Goal: Task Accomplishment & Management: Manage account settings

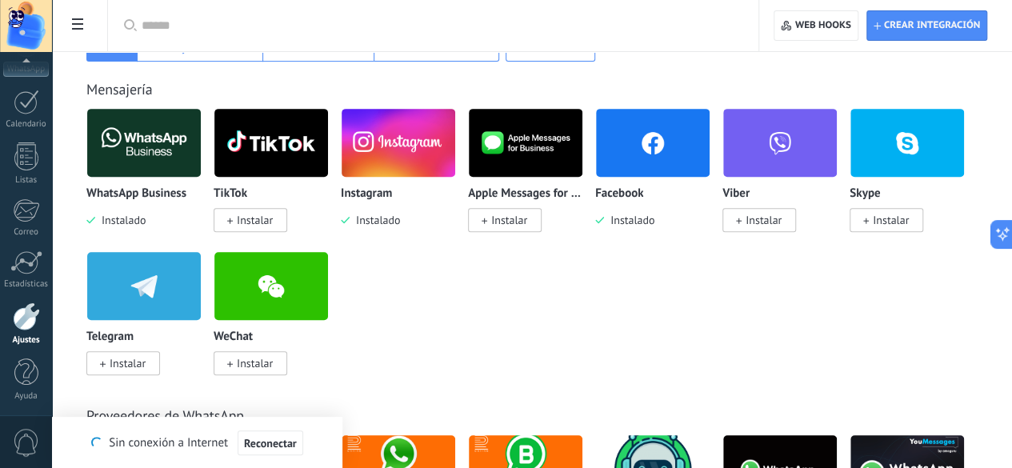
scroll to position [309, 0]
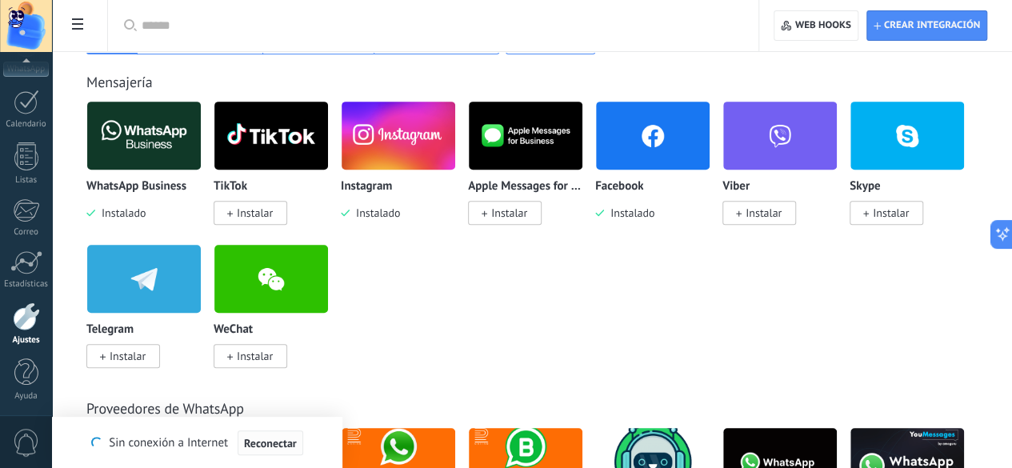
click at [267, 446] on span "Reconectar" at bounding box center [270, 443] width 53 height 11
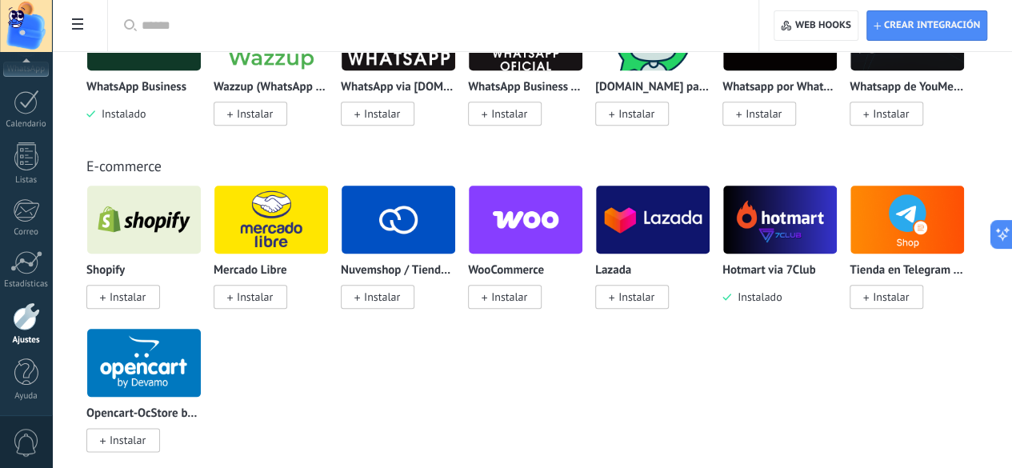
scroll to position [740, 0]
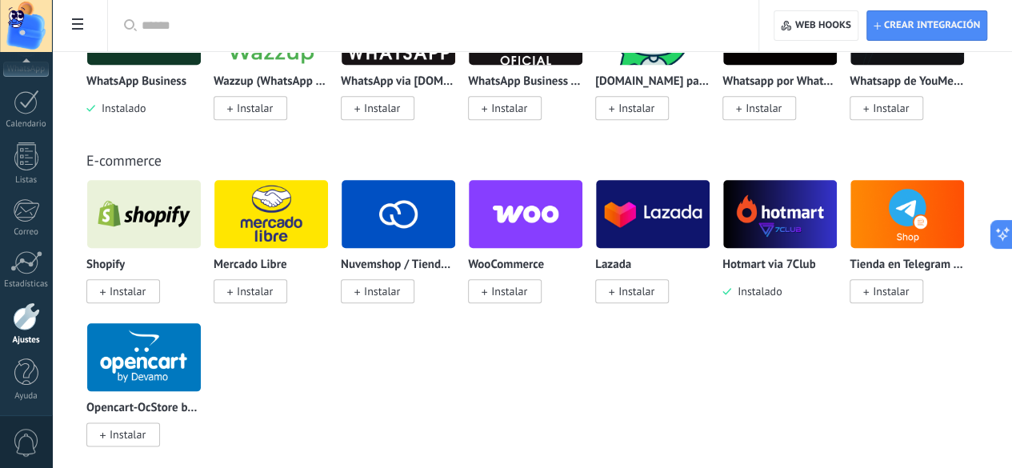
click at [24, 448] on span "0" at bounding box center [26, 443] width 27 height 28
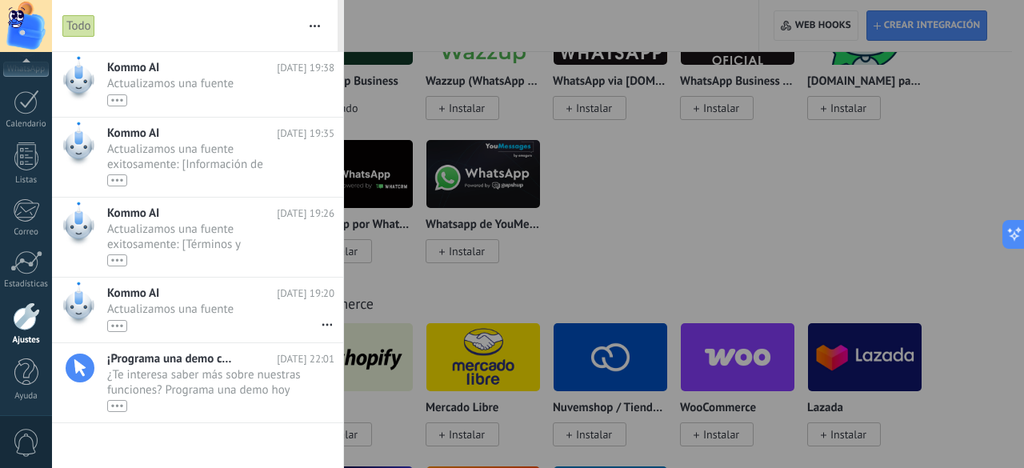
click at [746, 199] on div at bounding box center [512, 234] width 1024 height 468
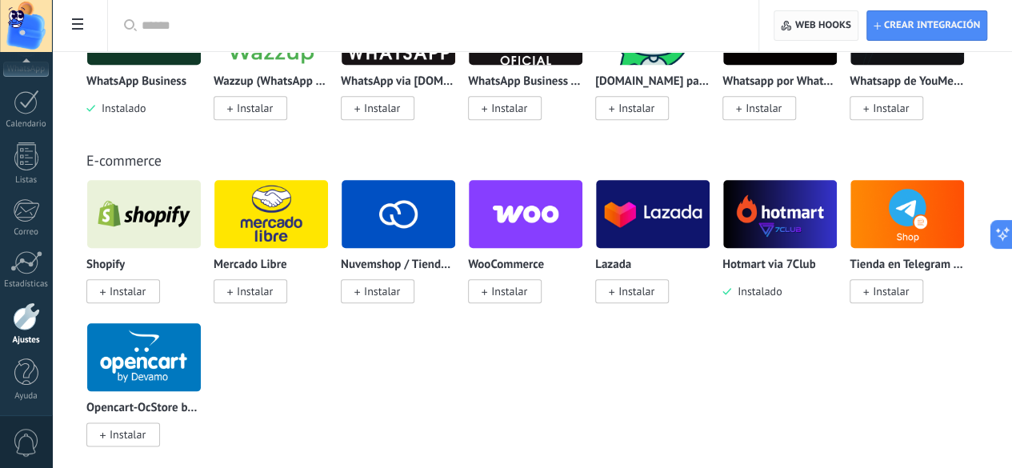
click at [816, 34] on span "Web hooks 0" at bounding box center [816, 25] width 70 height 29
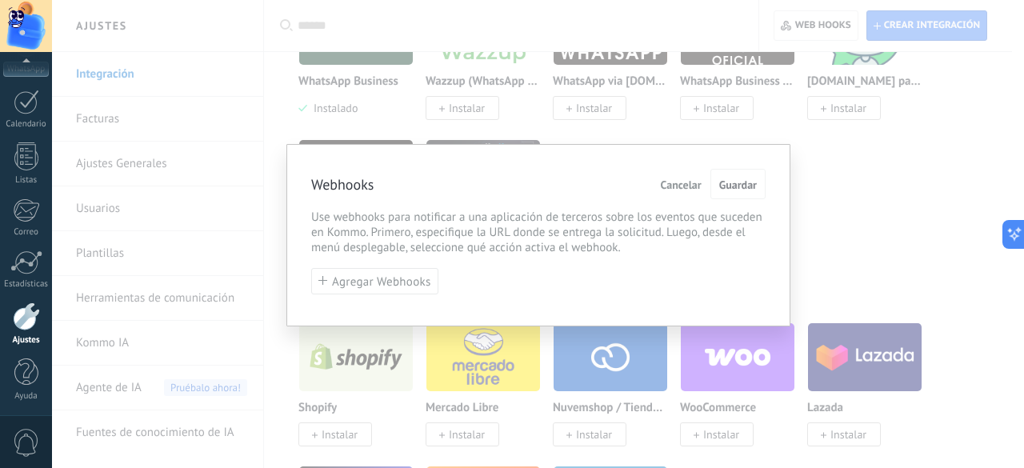
click at [885, 214] on div "Webhooks Cancelar Guardar Use webhooks para notificar a una aplicación de terce…" at bounding box center [538, 234] width 972 height 468
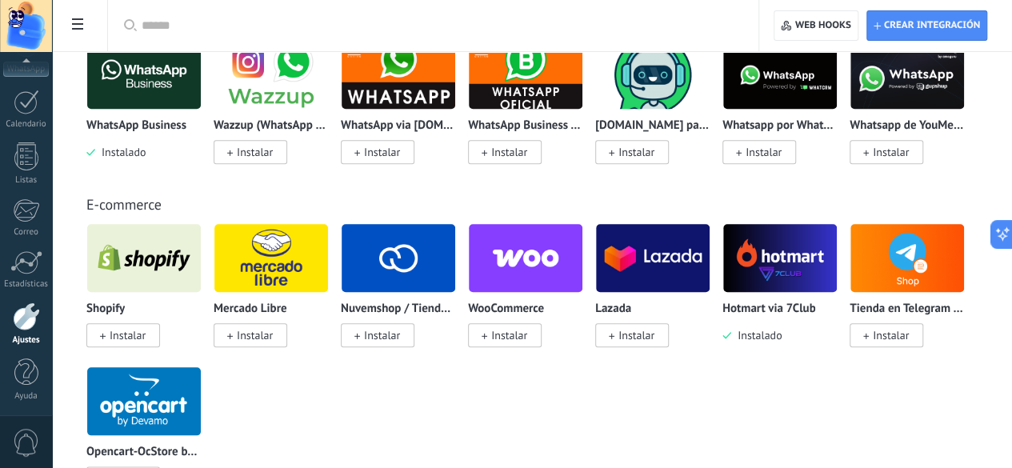
scroll to position [696, 0]
click at [1000, 238] on icon at bounding box center [996, 234] width 17 height 17
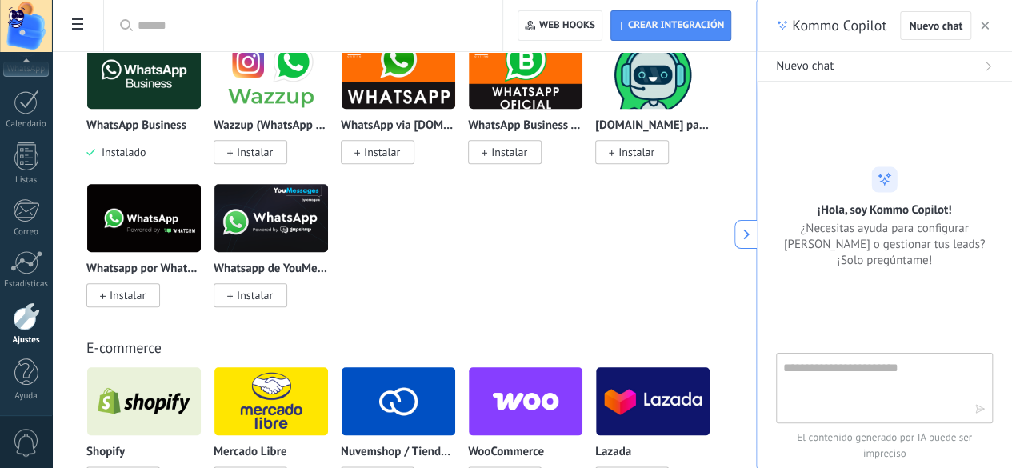
click at [901, 391] on textarea at bounding box center [873, 388] width 180 height 58
type textarea "**********"
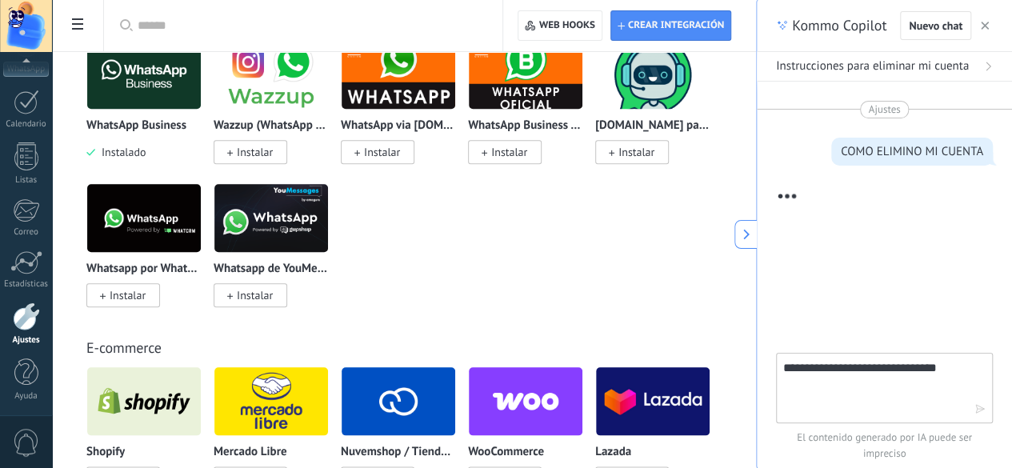
type textarea "**********"
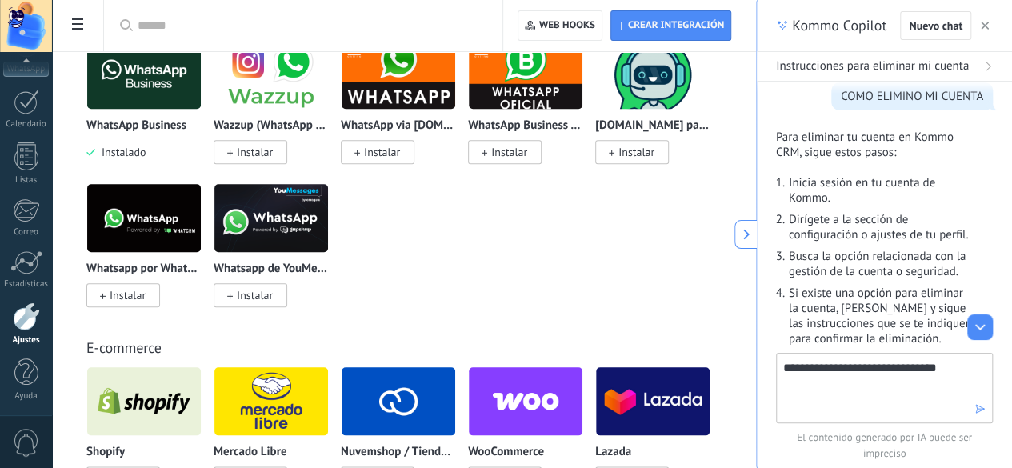
scroll to position [56, 0]
click at [26, 328] on div at bounding box center [26, 316] width 27 height 28
click at [19, 317] on div at bounding box center [26, 316] width 27 height 28
click at [26, 312] on div at bounding box center [26, 316] width 27 height 28
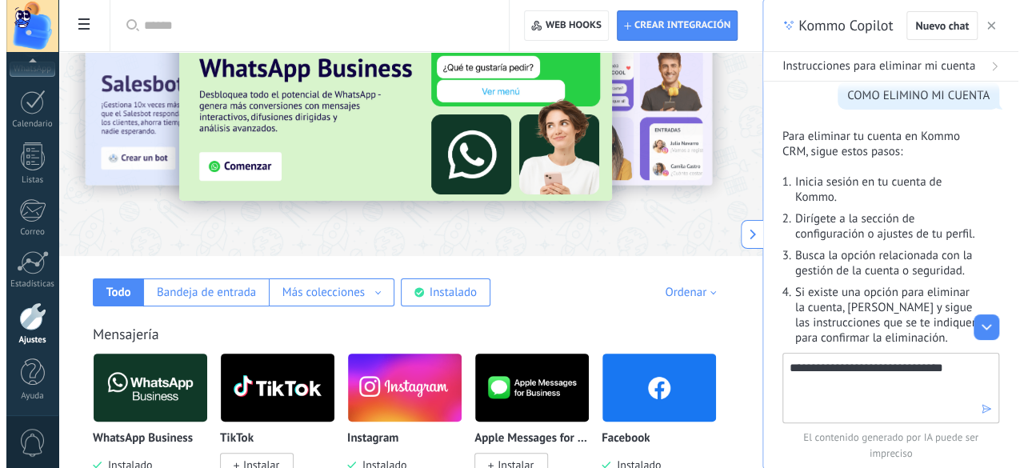
scroll to position [0, 0]
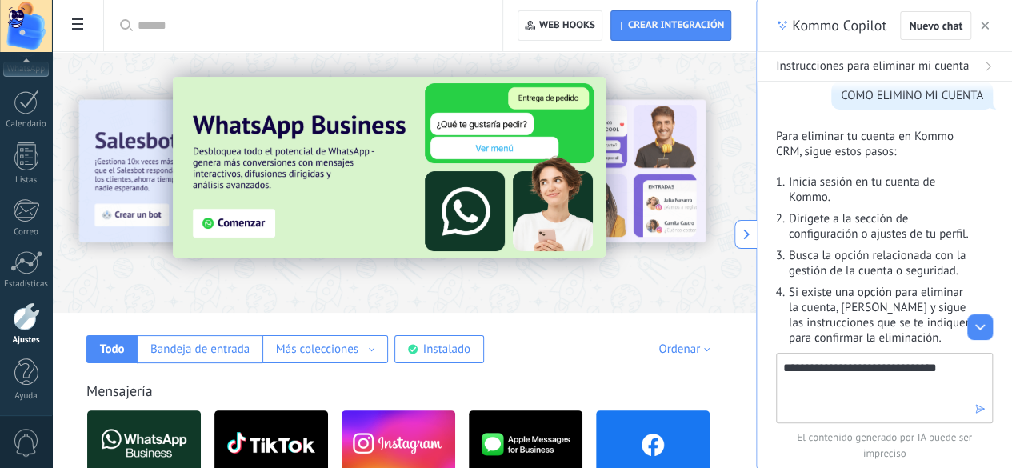
click at [27, 305] on div at bounding box center [26, 316] width 27 height 28
click at [23, 439] on span "0" at bounding box center [26, 443] width 27 height 28
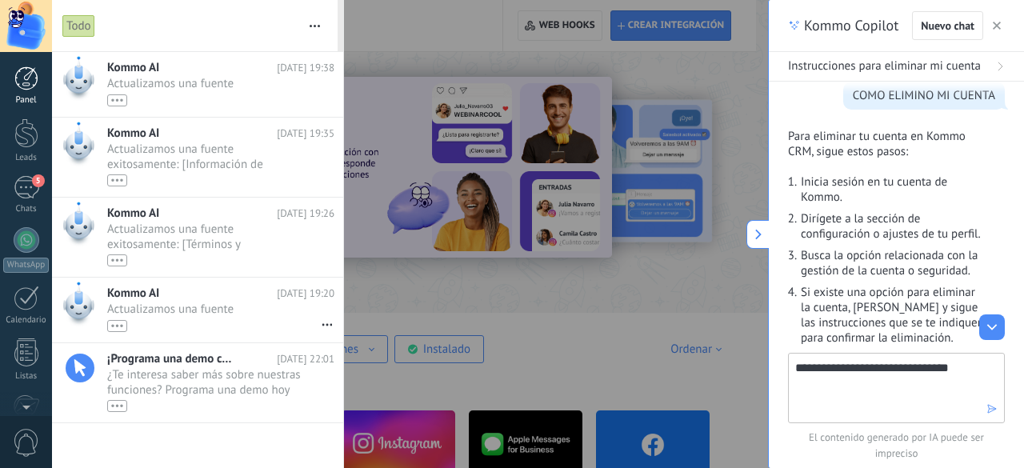
click at [30, 76] on div at bounding box center [26, 78] width 24 height 24
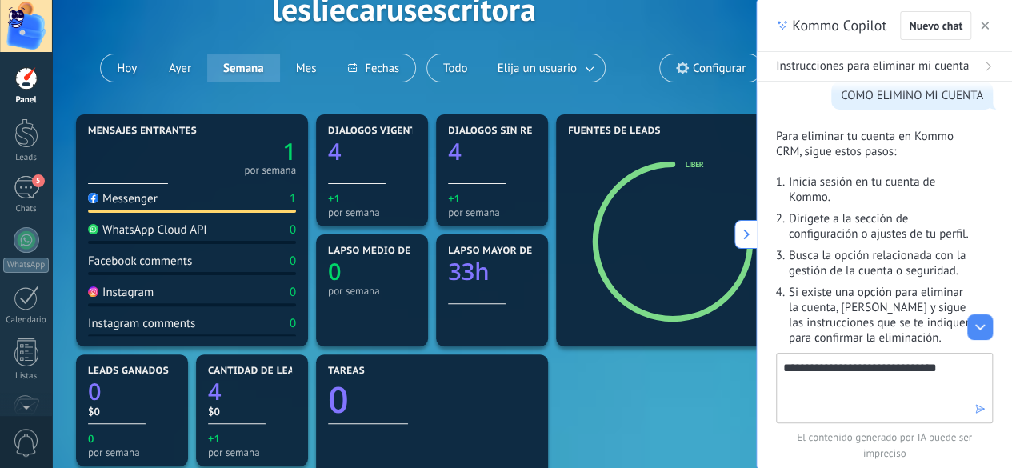
scroll to position [92, 0]
click at [700, 70] on span "Configurar" at bounding box center [719, 69] width 53 height 14
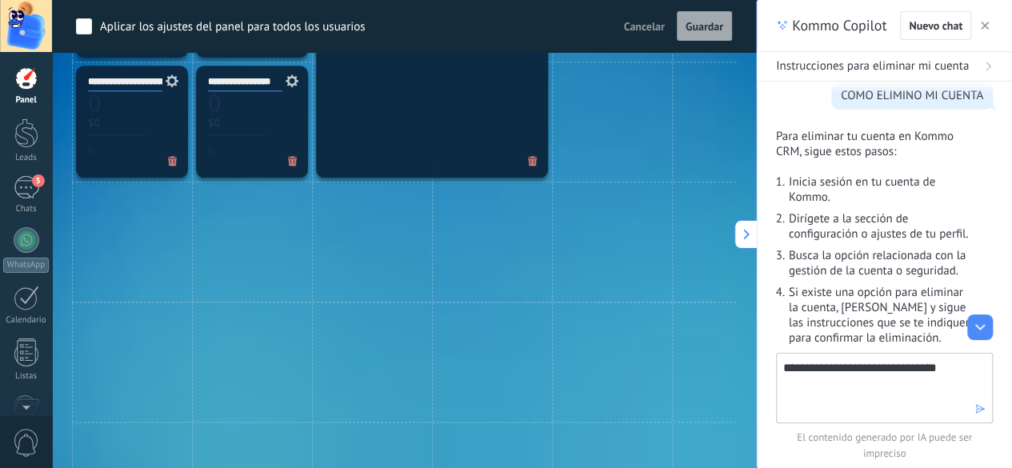
scroll to position [959, 0]
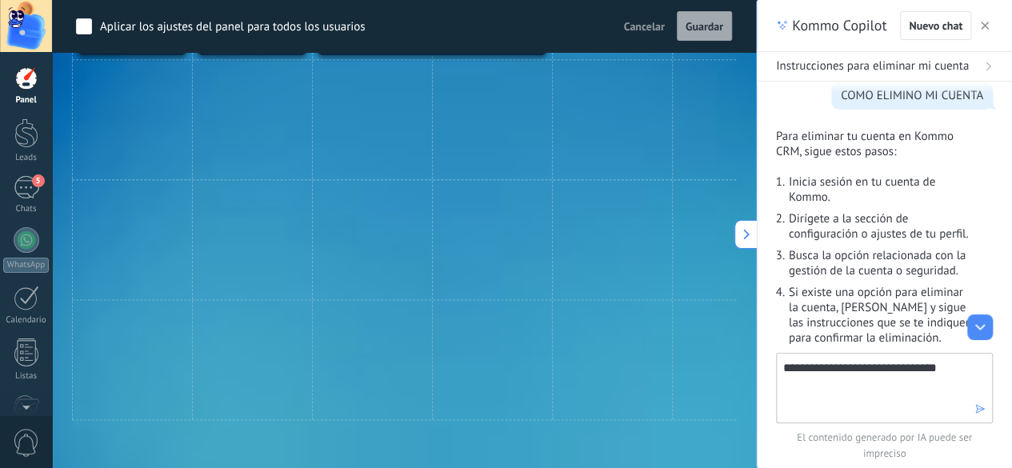
click at [631, 25] on span "Cancelar" at bounding box center [644, 26] width 41 height 14
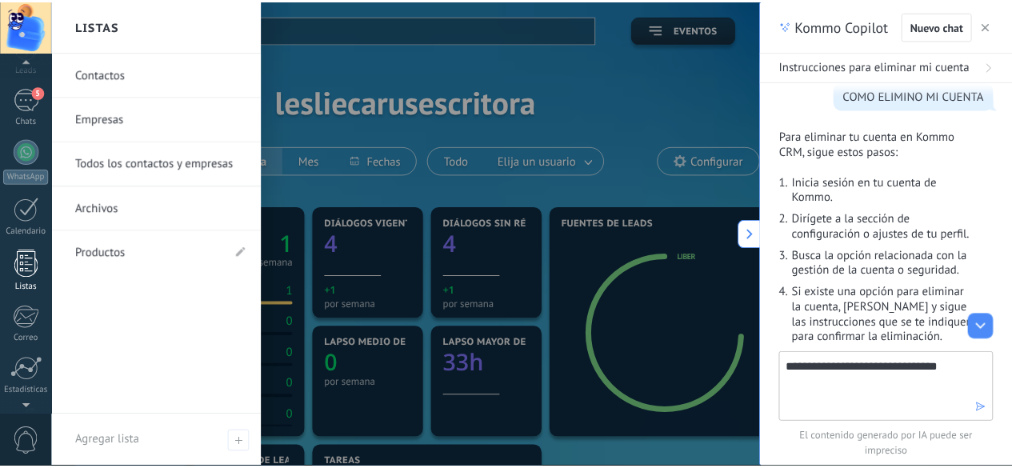
scroll to position [90, 0]
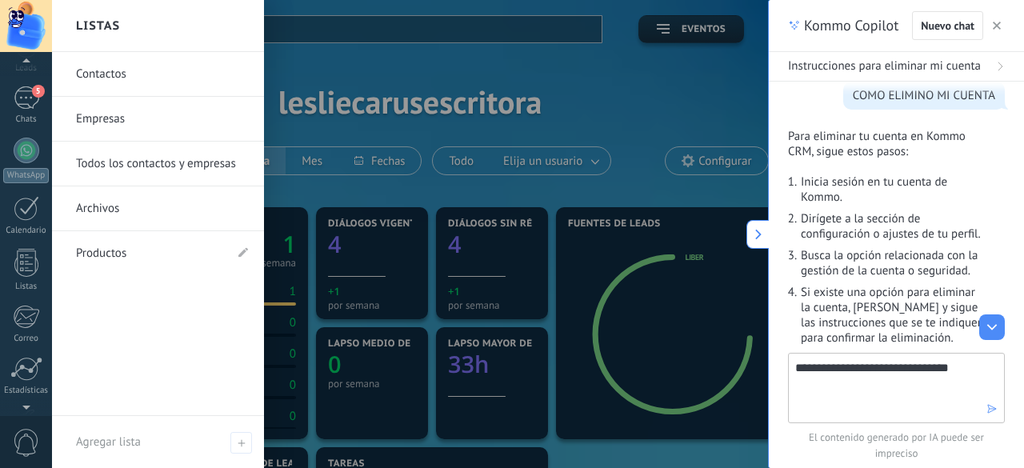
click at [154, 247] on link "Productos" at bounding box center [150, 253] width 148 height 45
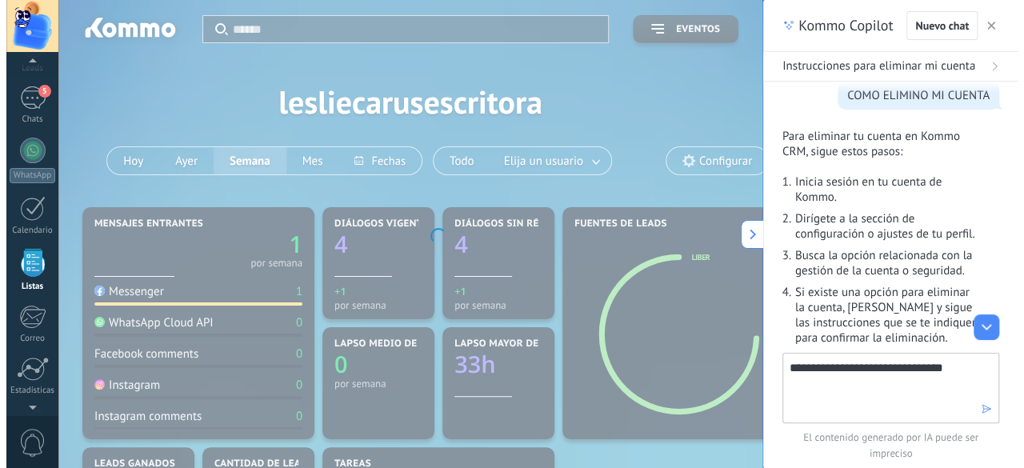
scroll to position [98, 0]
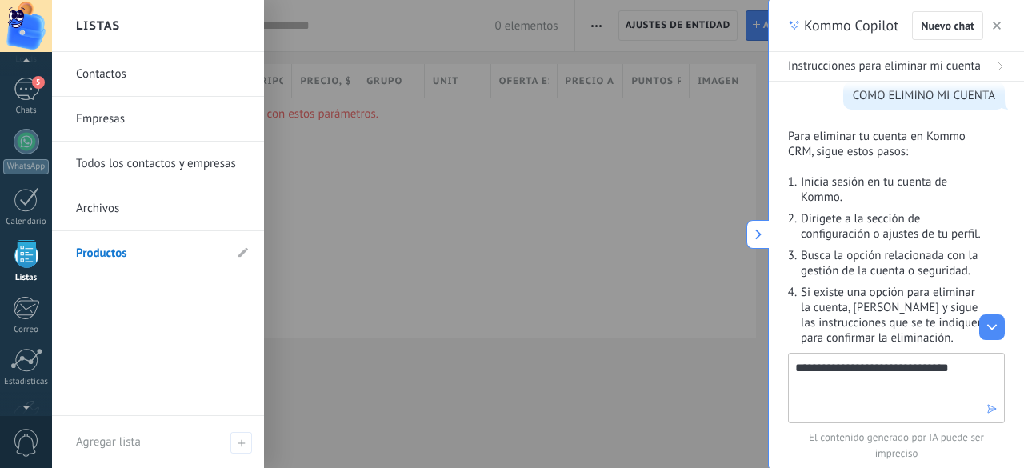
click at [120, 119] on link "Empresas" at bounding box center [162, 119] width 172 height 45
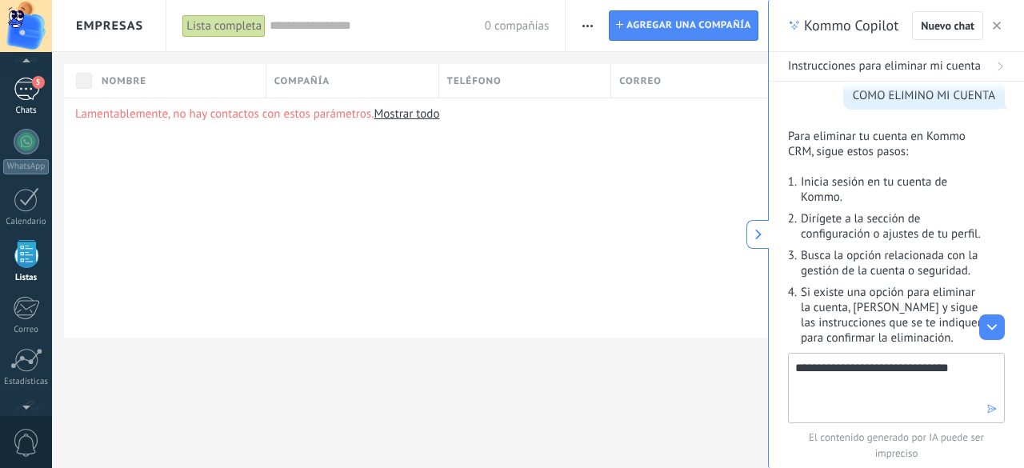
click at [19, 94] on div "5" at bounding box center [27, 89] width 26 height 23
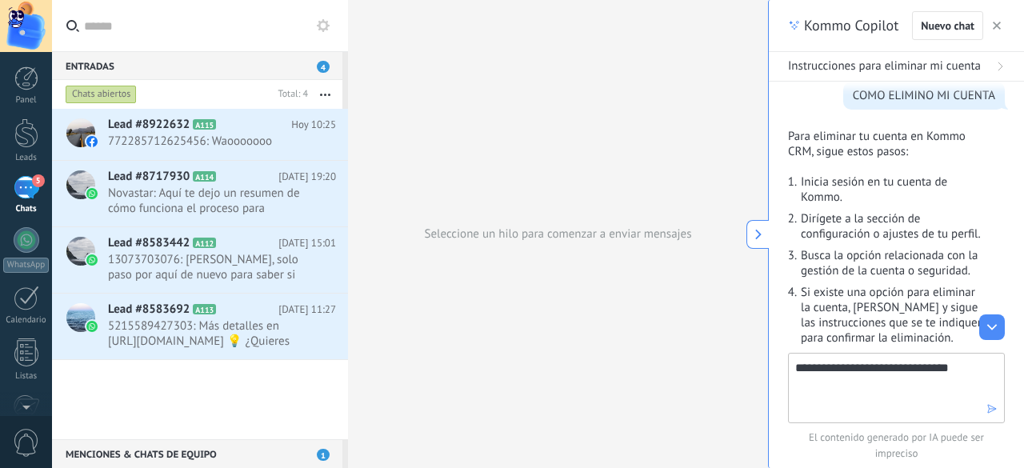
click at [656, 339] on div "Seleccione un hilo para comenzar a enviar mensajes" at bounding box center [558, 234] width 420 height 468
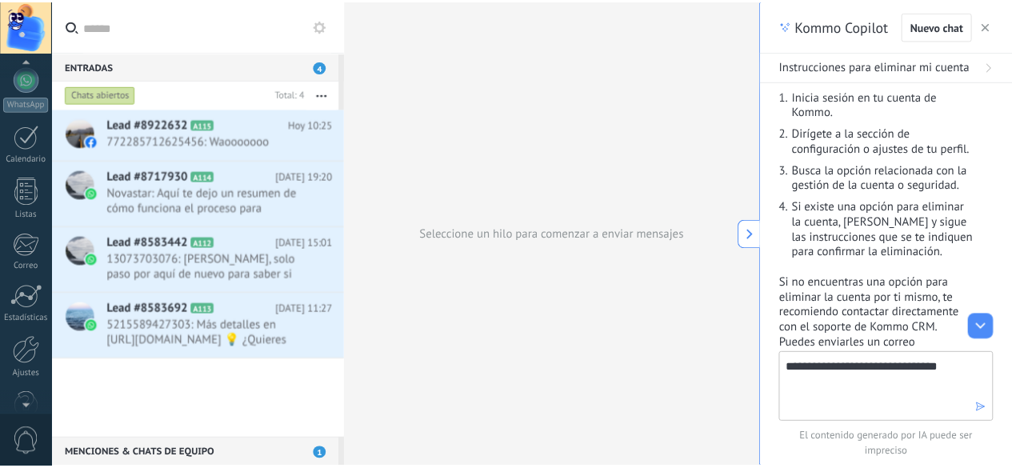
scroll to position [196, 0]
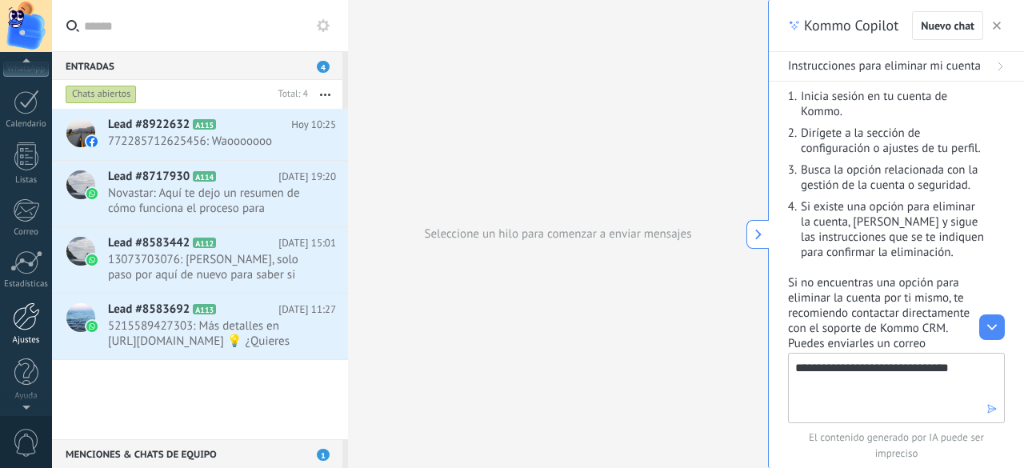
click at [27, 332] on link "Ajustes" at bounding box center [26, 323] width 52 height 43
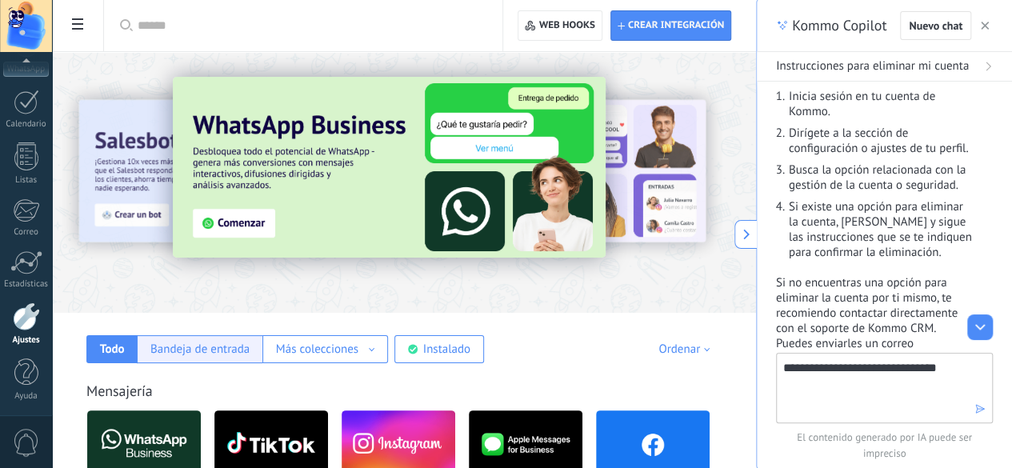
click at [211, 353] on div "Bandeja de entrada" at bounding box center [199, 349] width 99 height 15
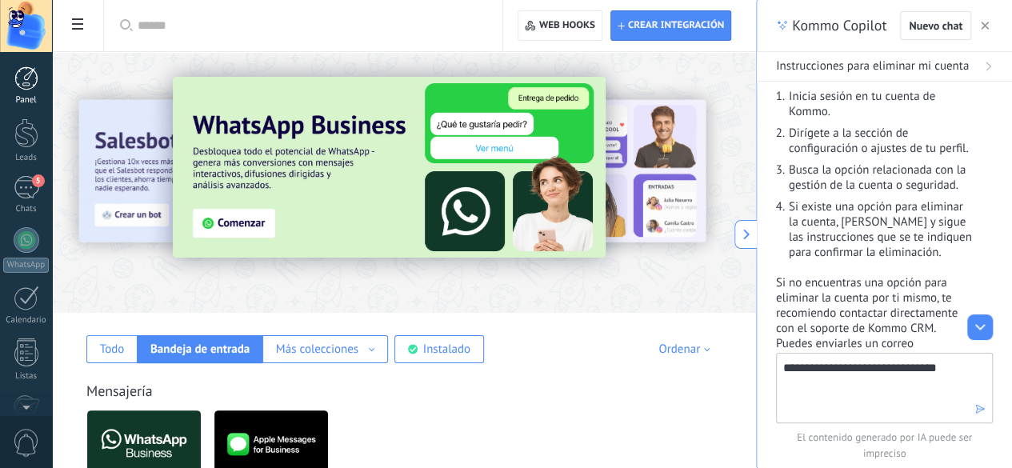
click at [29, 78] on div at bounding box center [26, 78] width 24 height 24
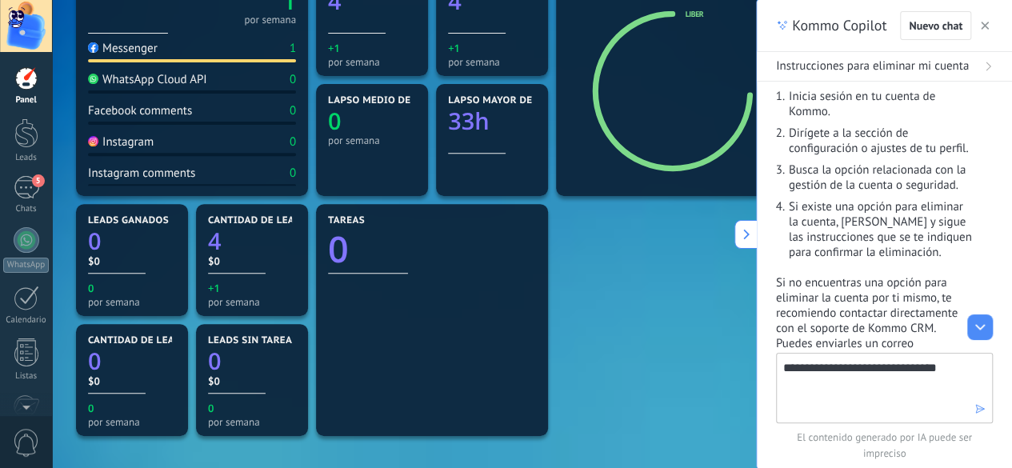
scroll to position [384, 0]
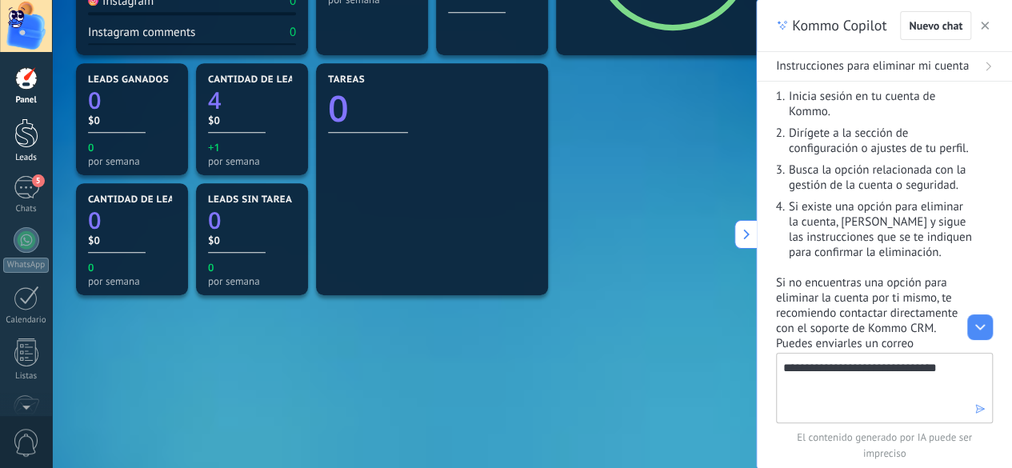
click at [22, 133] on div at bounding box center [26, 133] width 24 height 30
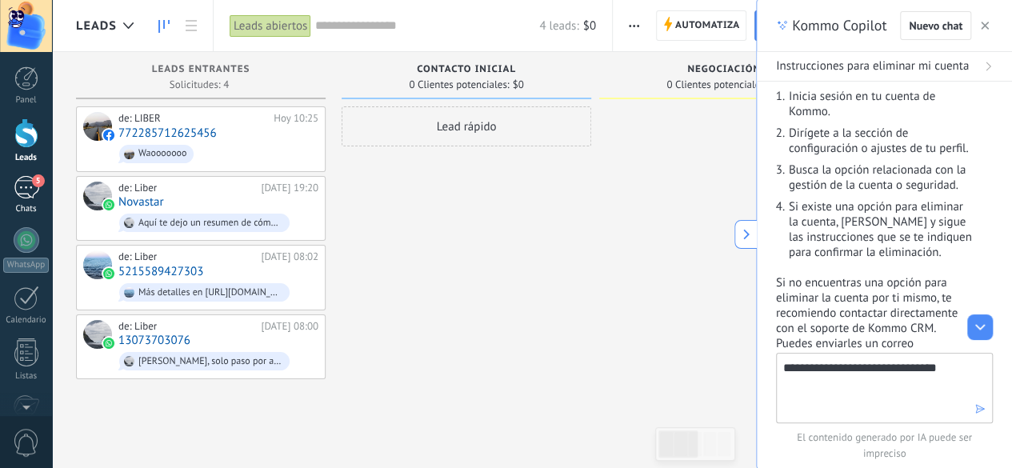
click at [34, 202] on link "5 Chats" at bounding box center [26, 195] width 52 height 38
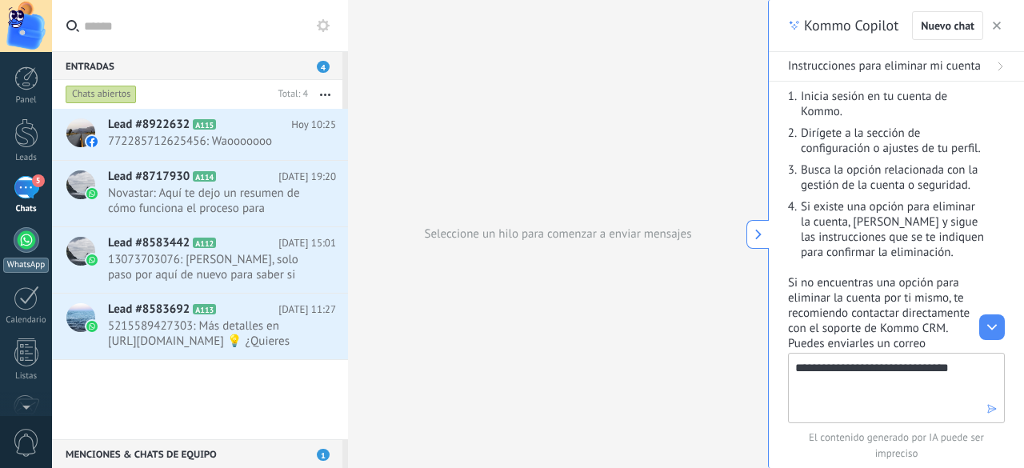
click at [28, 235] on div at bounding box center [27, 240] width 26 height 26
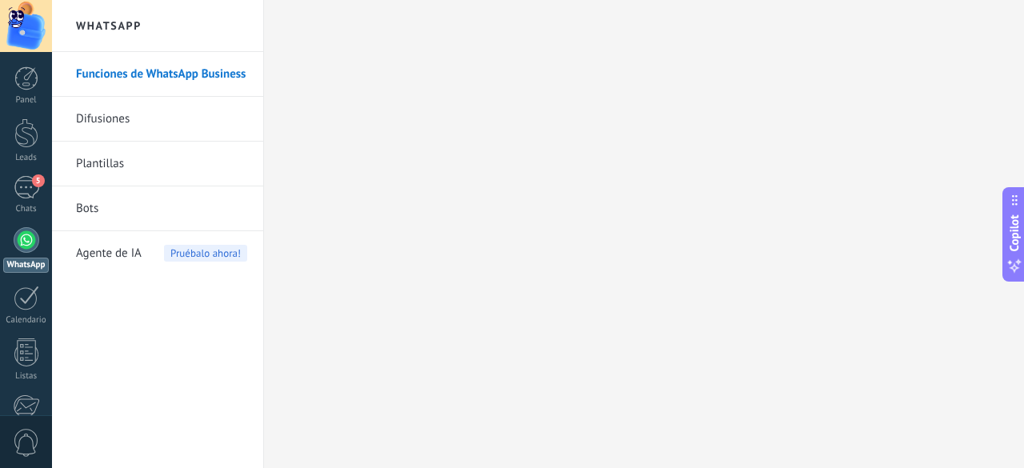
click at [30, 309] on div at bounding box center [27, 298] width 26 height 25
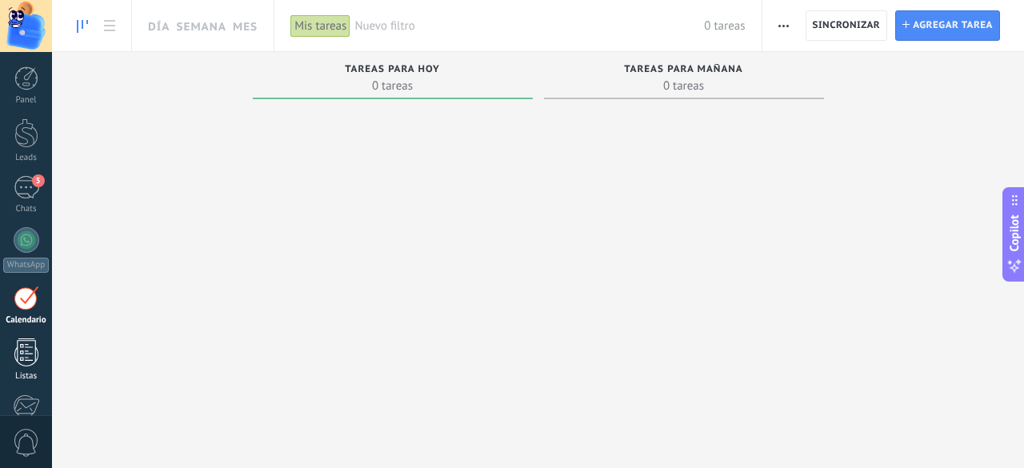
click at [24, 359] on div at bounding box center [26, 353] width 24 height 28
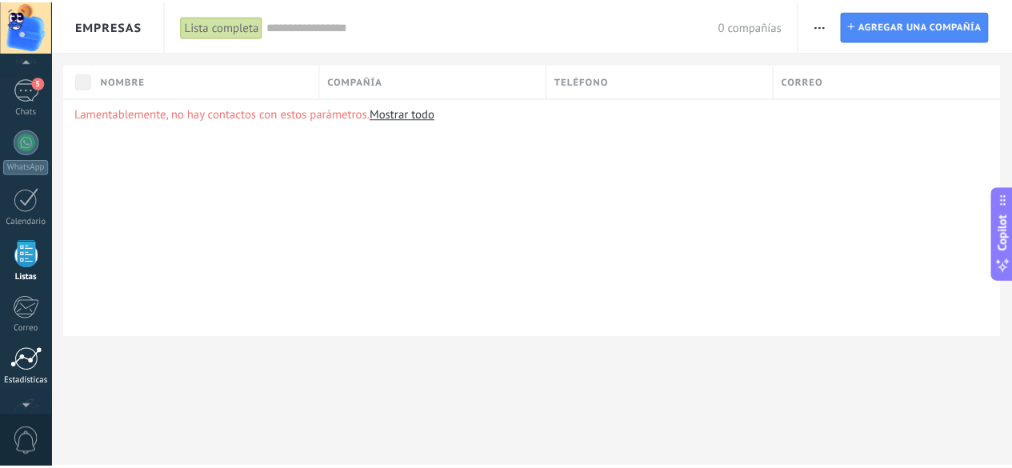
scroll to position [98, 0]
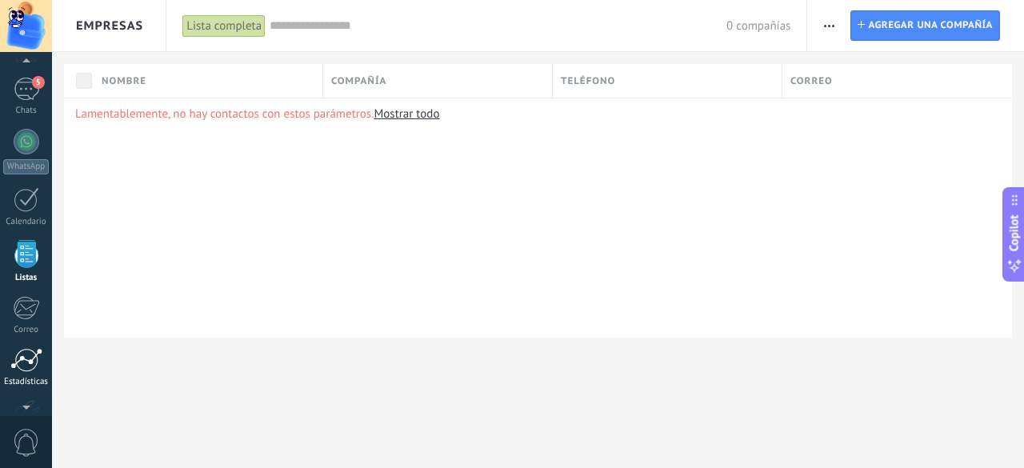
click at [32, 368] on div at bounding box center [26, 360] width 32 height 24
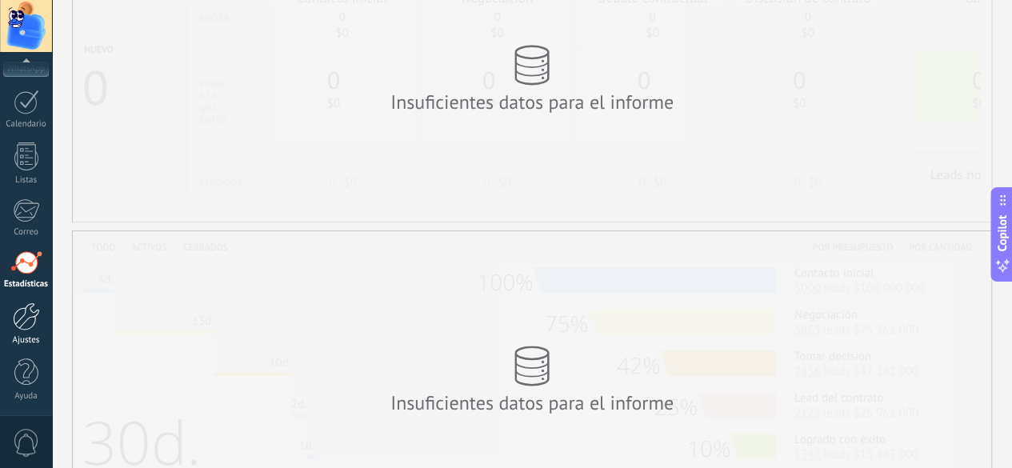
scroll to position [124, 0]
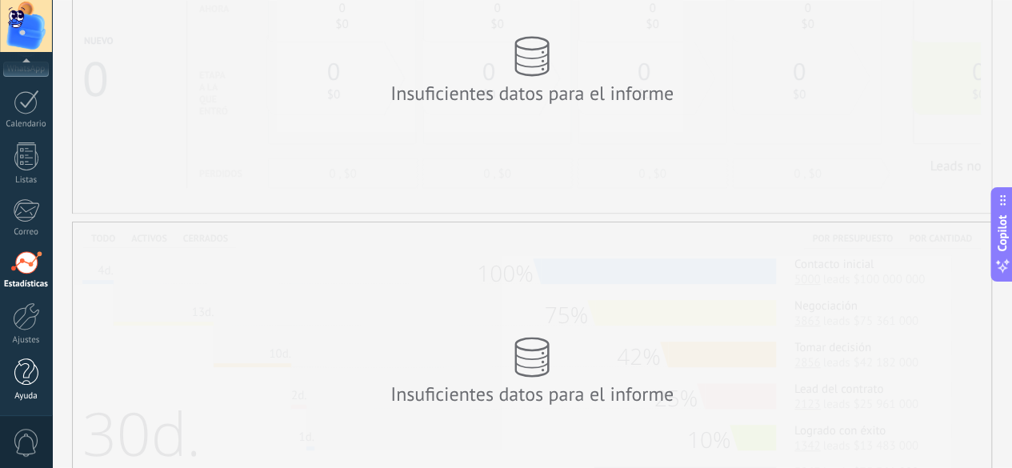
click at [27, 372] on div at bounding box center [26, 373] width 24 height 28
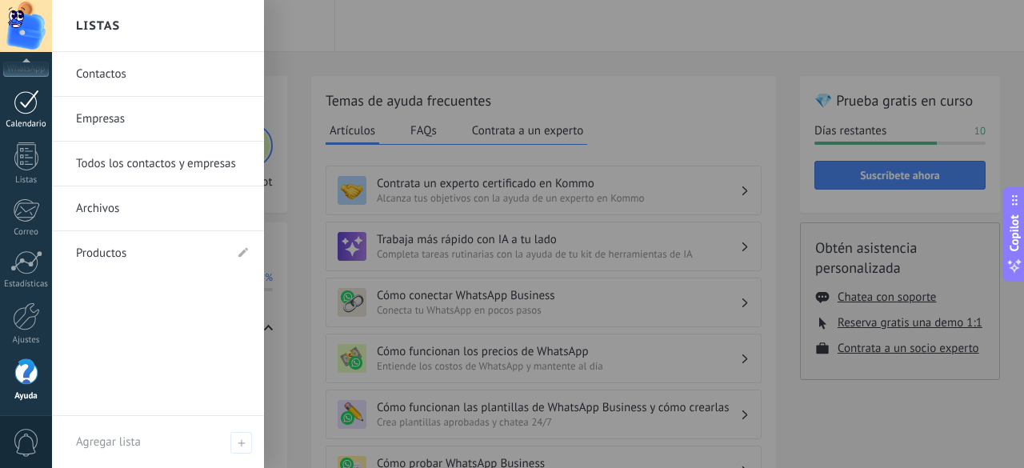
click at [26, 116] on link "Calendario" at bounding box center [26, 110] width 52 height 40
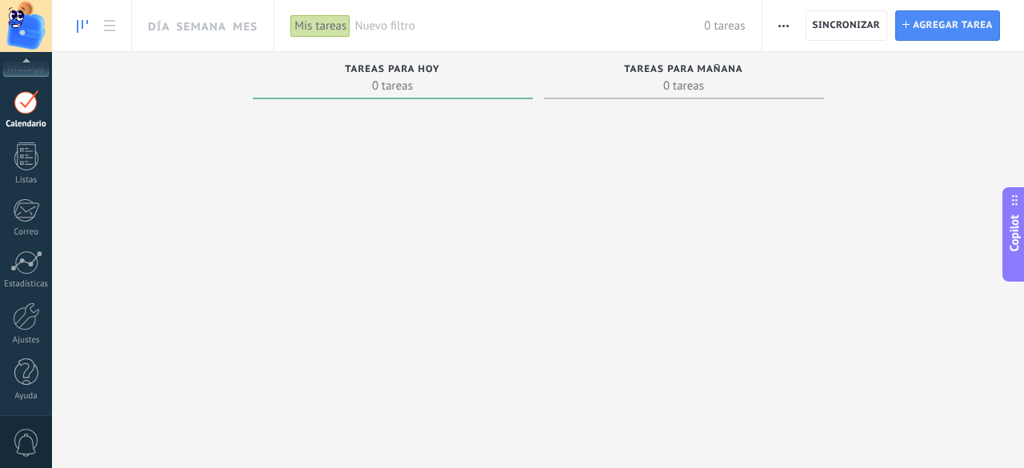
scroll to position [46, 0]
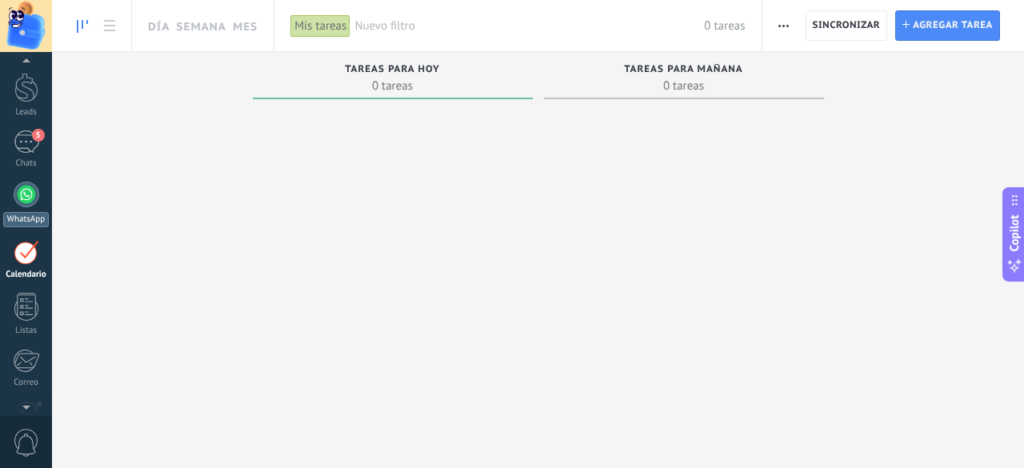
click at [17, 208] on link "WhatsApp" at bounding box center [26, 205] width 52 height 46
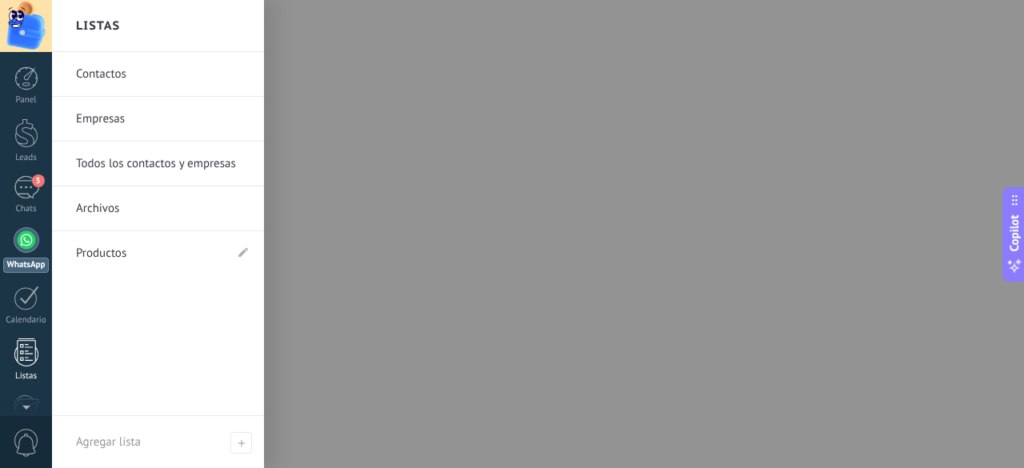
click at [30, 355] on div at bounding box center [26, 353] width 24 height 28
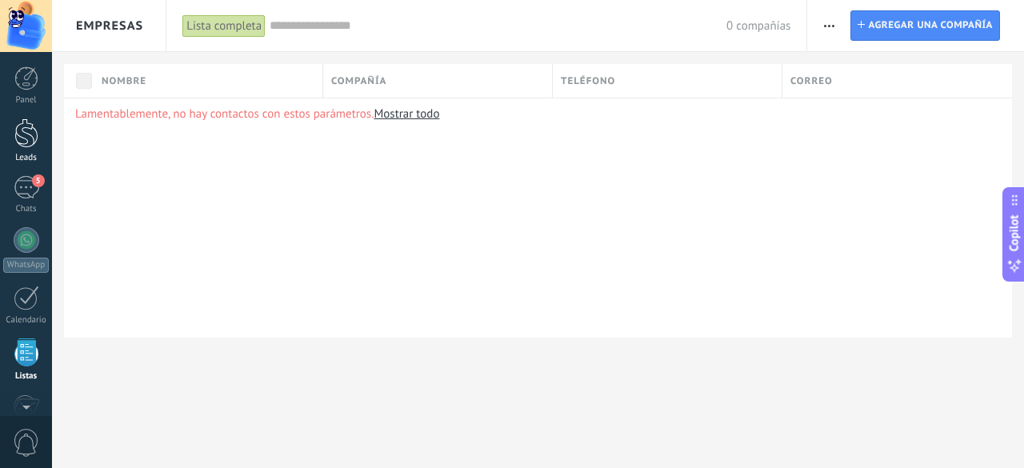
click at [21, 147] on div at bounding box center [26, 133] width 24 height 30
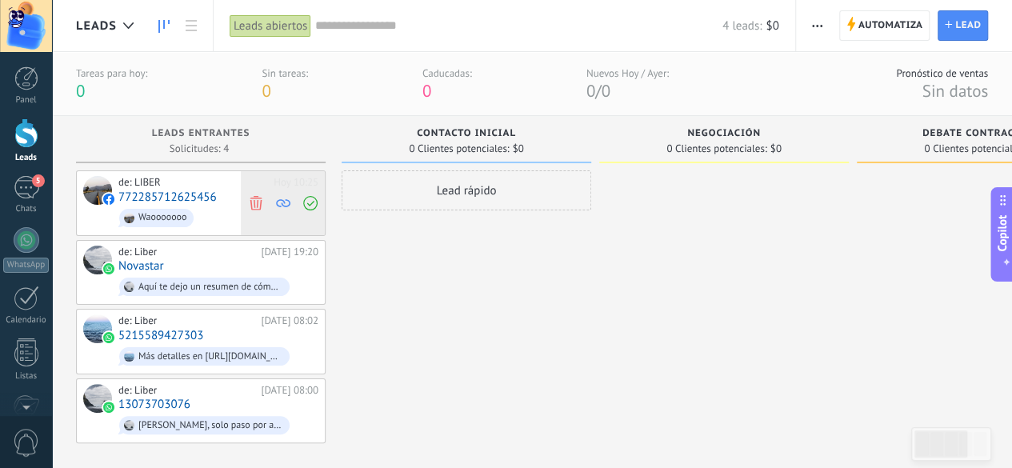
click at [261, 203] on icon at bounding box center [256, 202] width 14 height 14
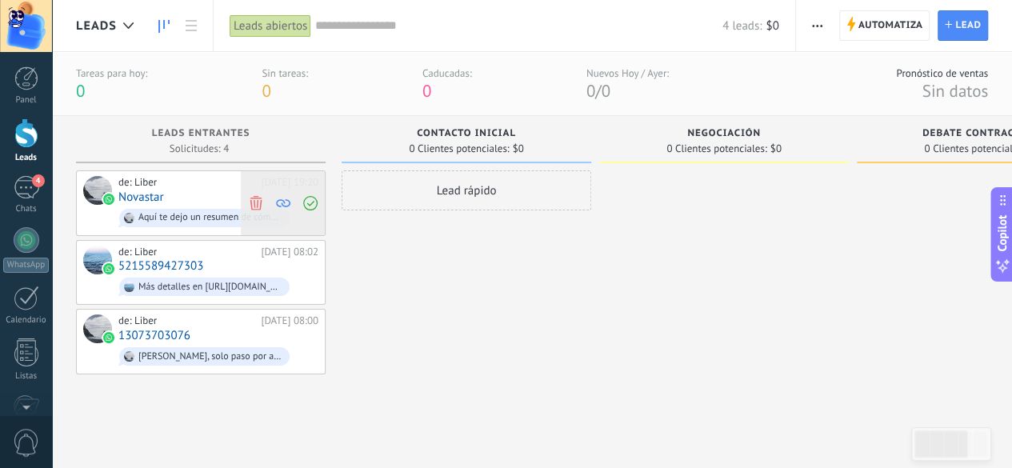
click at [258, 203] on icon at bounding box center [256, 202] width 14 height 14
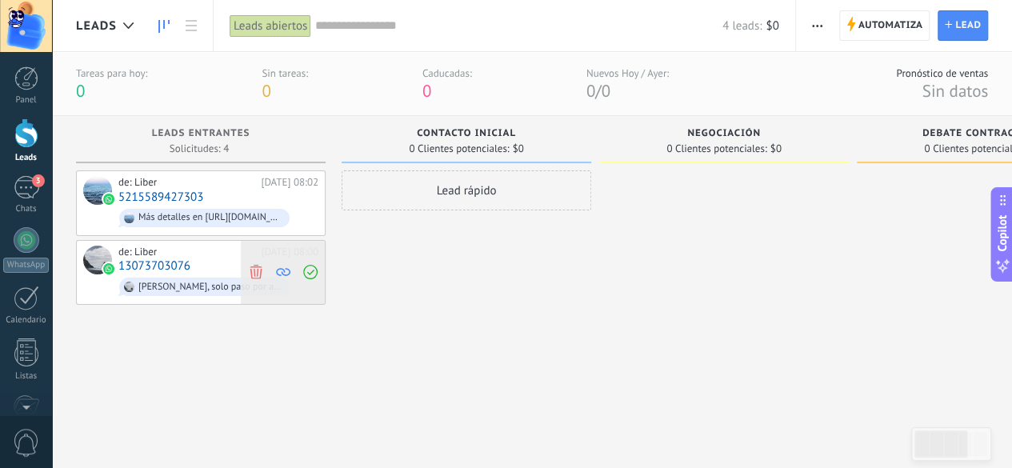
click at [257, 271] on use at bounding box center [256, 272] width 12 height 14
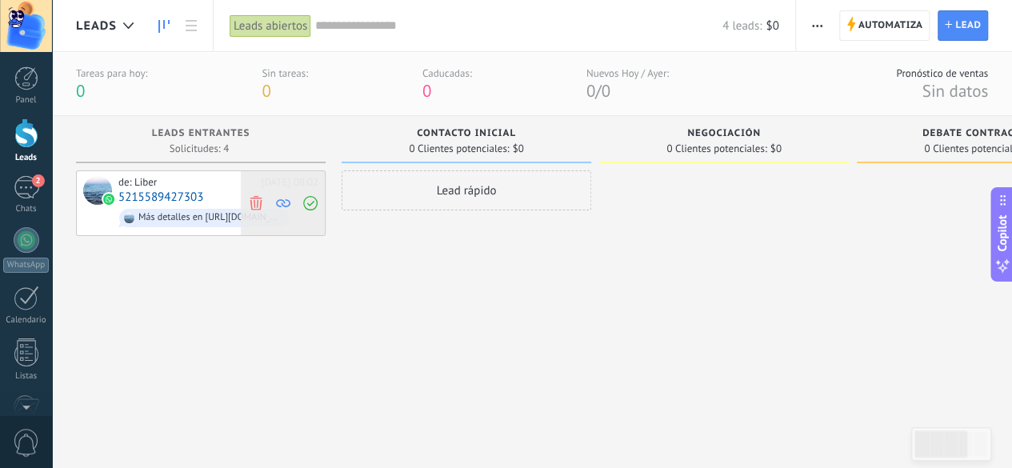
click at [258, 202] on icon at bounding box center [256, 202] width 14 height 14
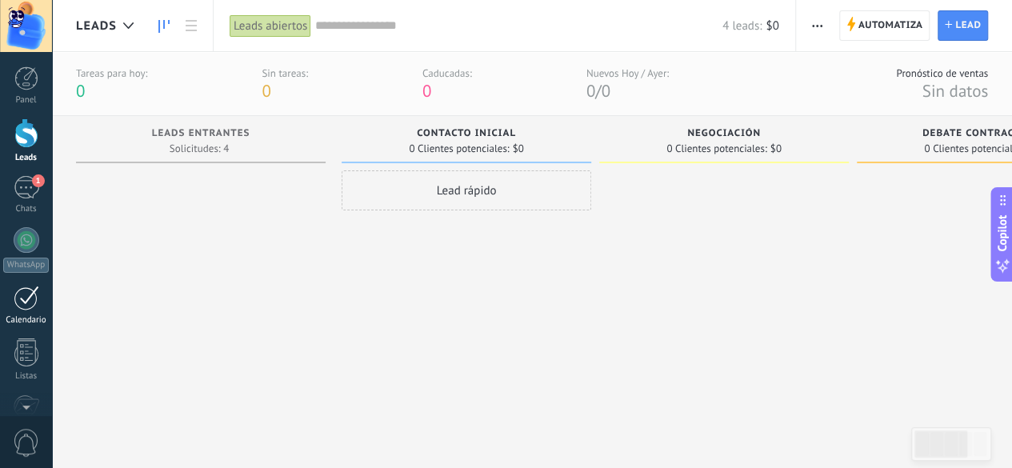
click at [30, 299] on div at bounding box center [27, 298] width 26 height 25
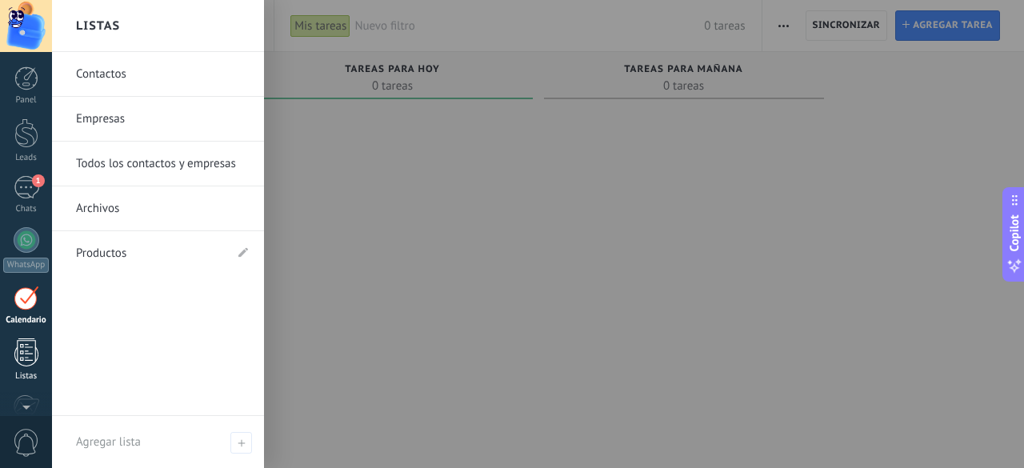
click at [29, 363] on div at bounding box center [26, 353] width 24 height 28
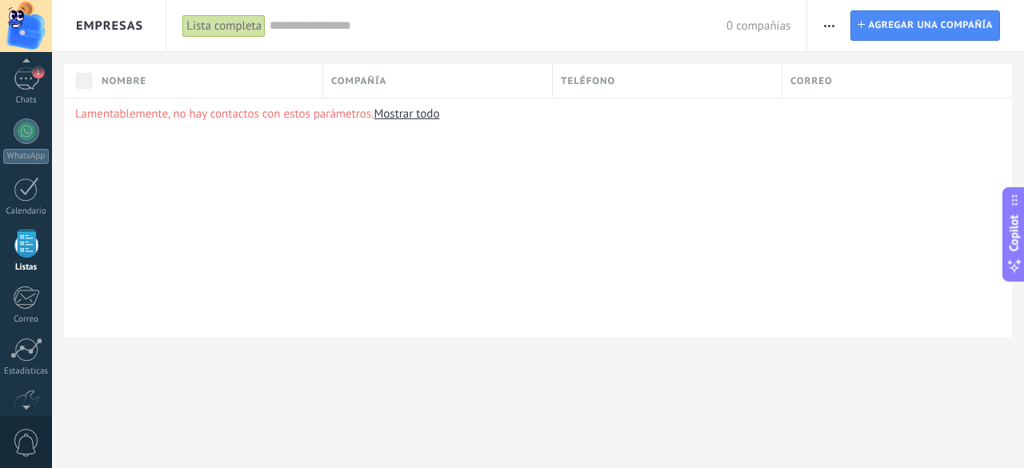
click at [29, 403] on div at bounding box center [26, 404] width 52 height 24
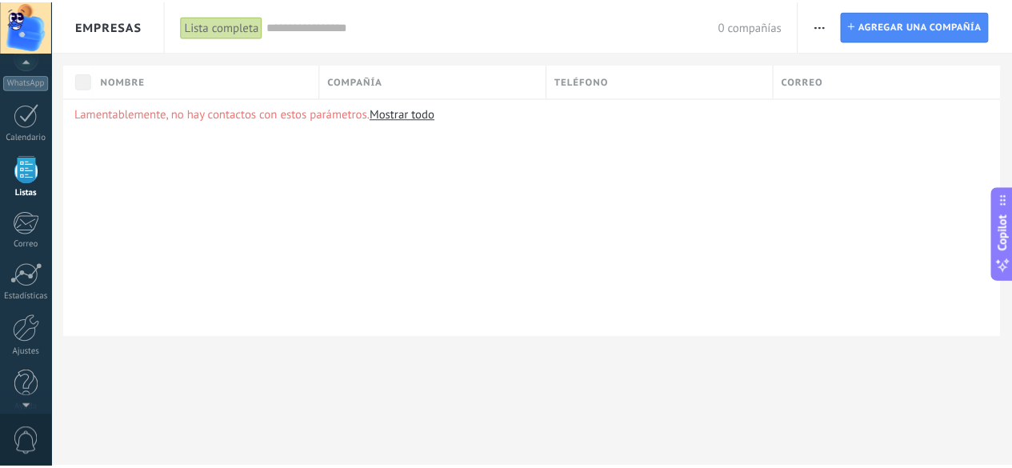
scroll to position [196, 0]
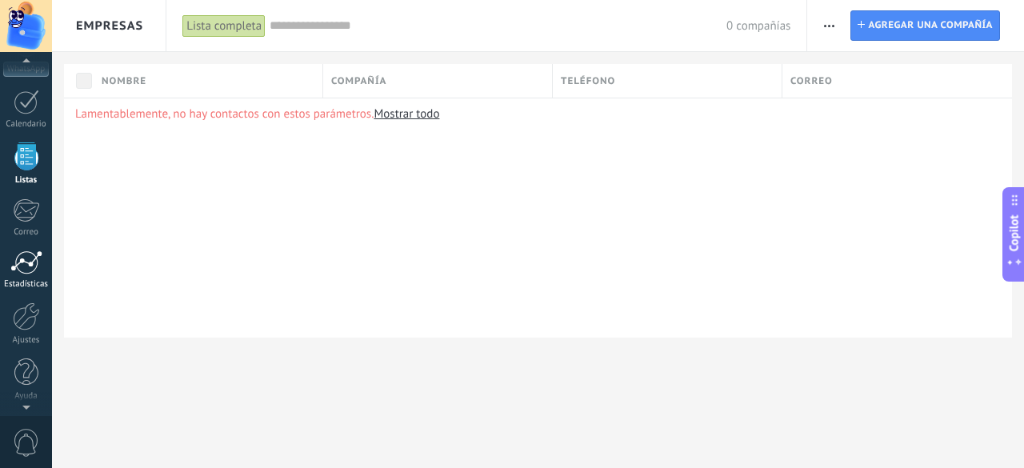
click at [26, 268] on div at bounding box center [26, 262] width 32 height 24
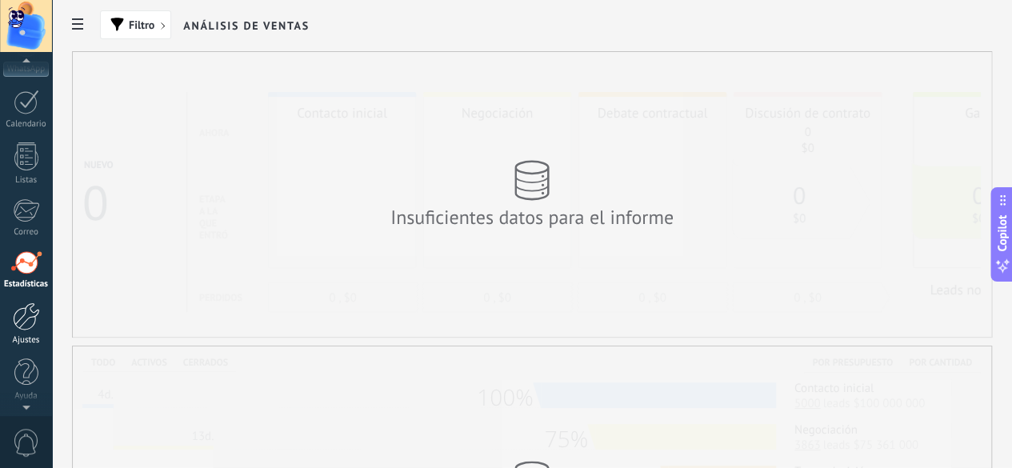
click at [26, 319] on div at bounding box center [26, 316] width 27 height 28
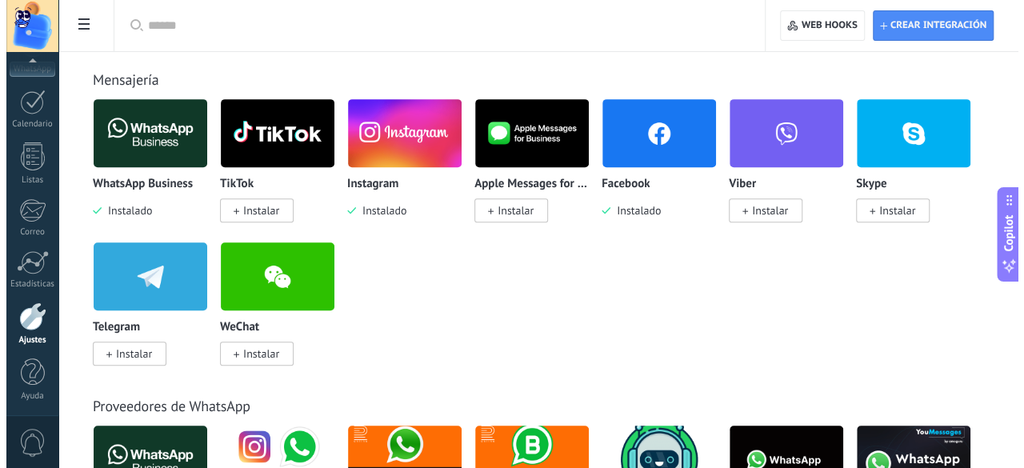
scroll to position [313, 0]
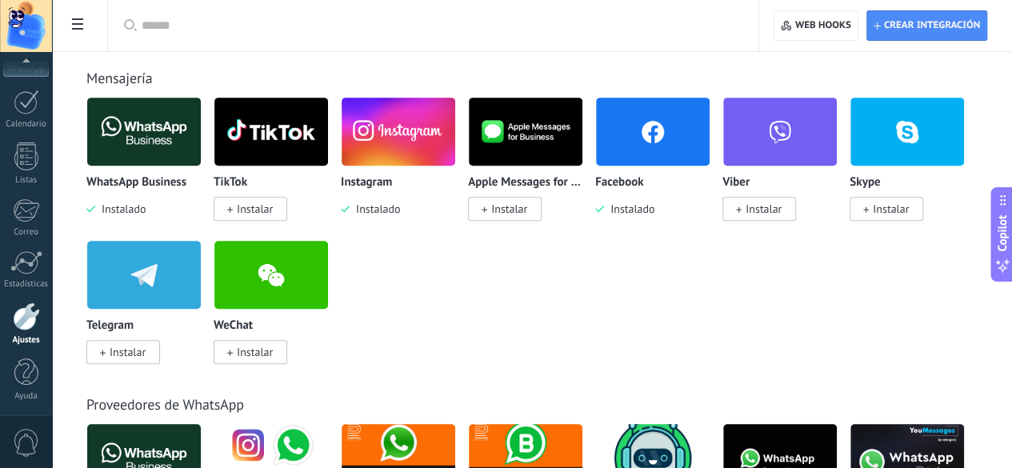
click at [146, 206] on span "Instalado" at bounding box center [120, 209] width 50 height 14
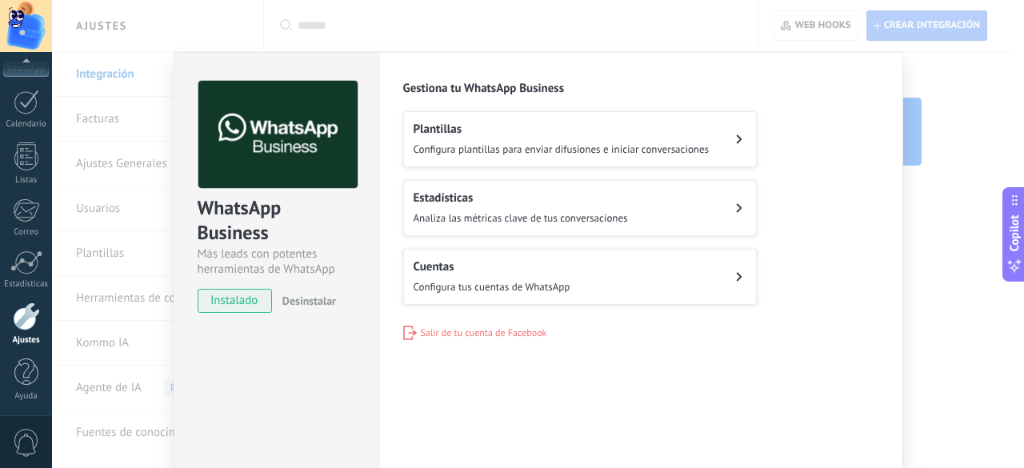
click at [314, 304] on span "Desinstalar" at bounding box center [309, 301] width 54 height 14
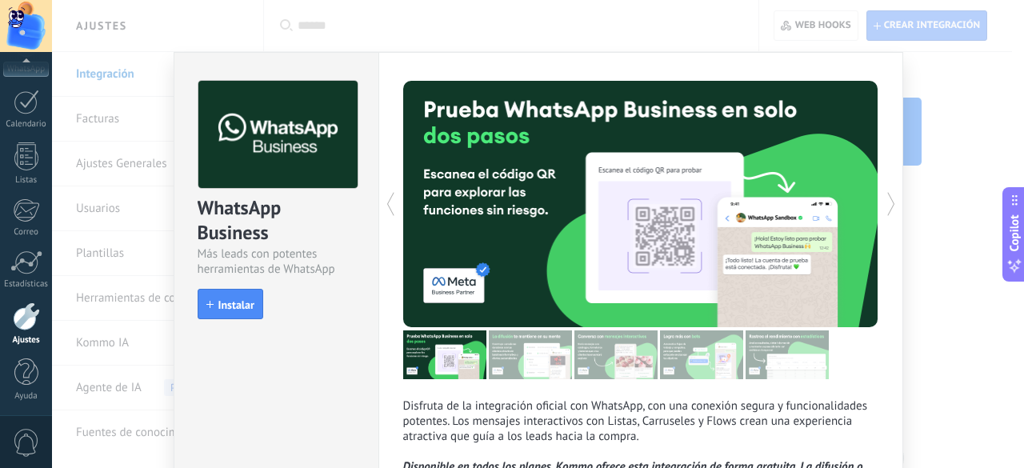
scroll to position [129, 0]
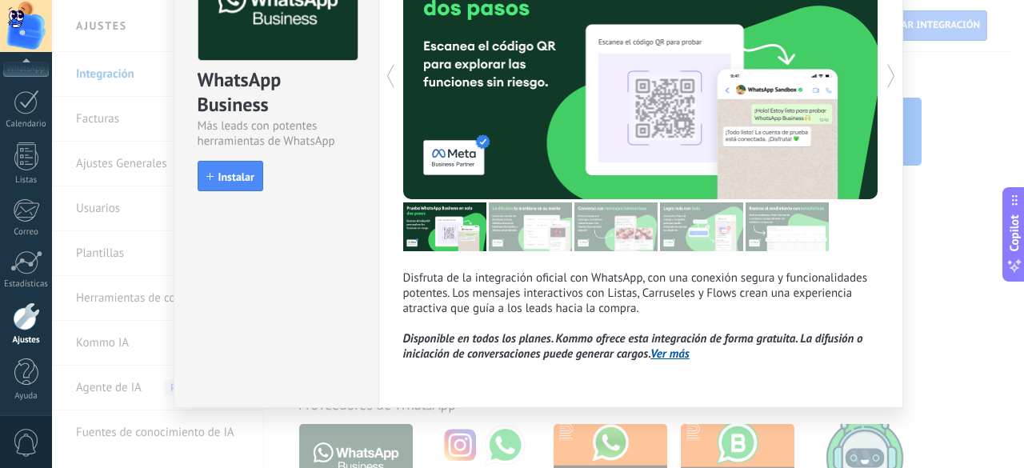
click at [936, 265] on div "WhatsApp Business Más leads con potentes herramientas de WhatsApp install Insta…" at bounding box center [538, 234] width 972 height 468
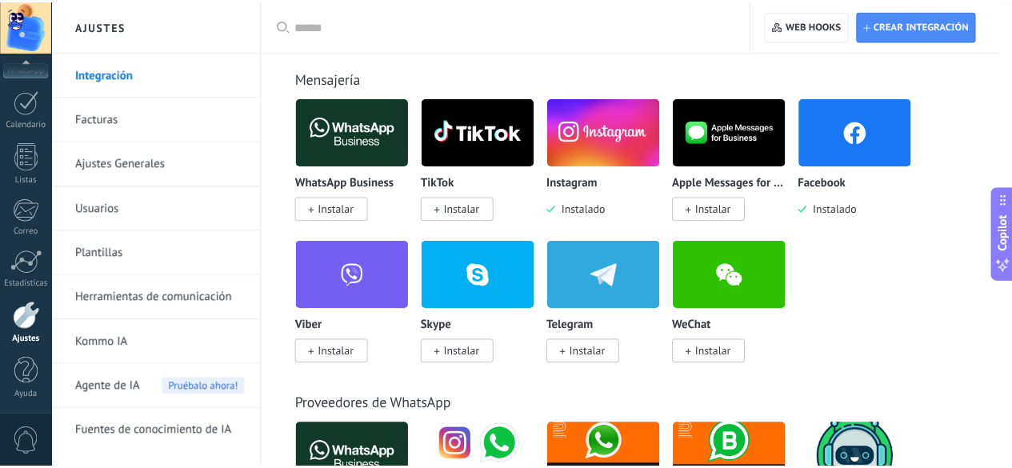
scroll to position [0, 0]
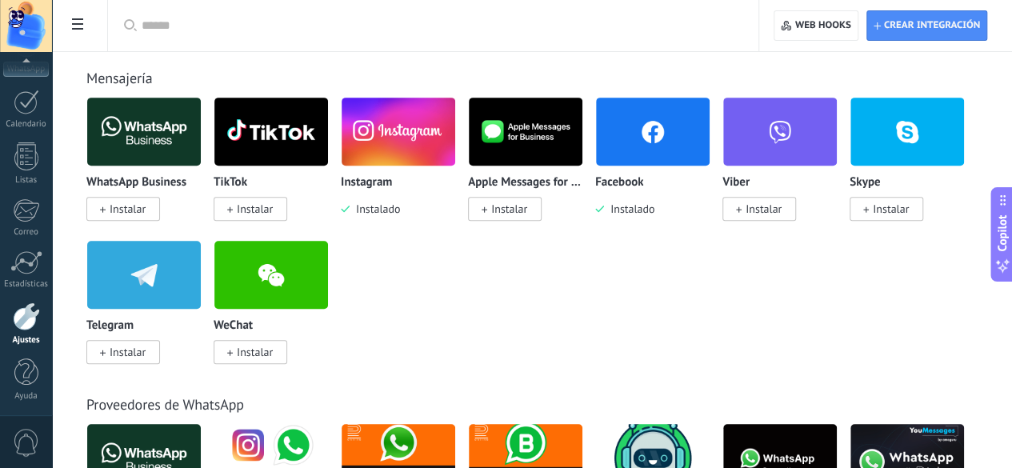
click at [400, 209] on span "Instalado" at bounding box center [375, 209] width 50 height 14
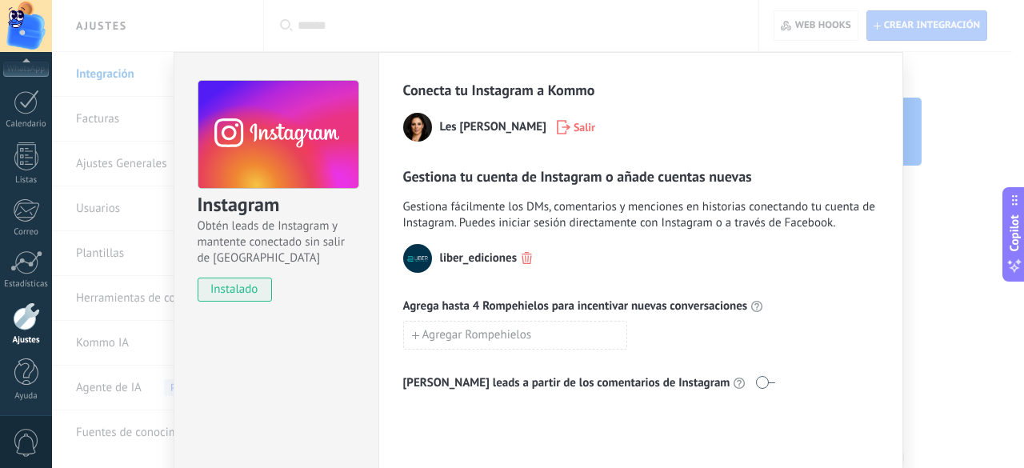
click at [523, 256] on icon "button" at bounding box center [527, 258] width 10 height 12
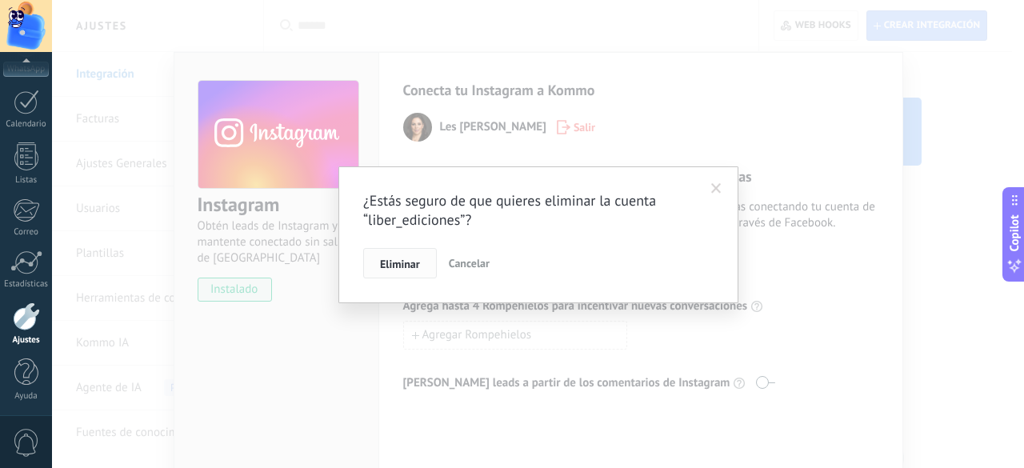
click at [412, 262] on span "Eliminar" at bounding box center [400, 263] width 40 height 11
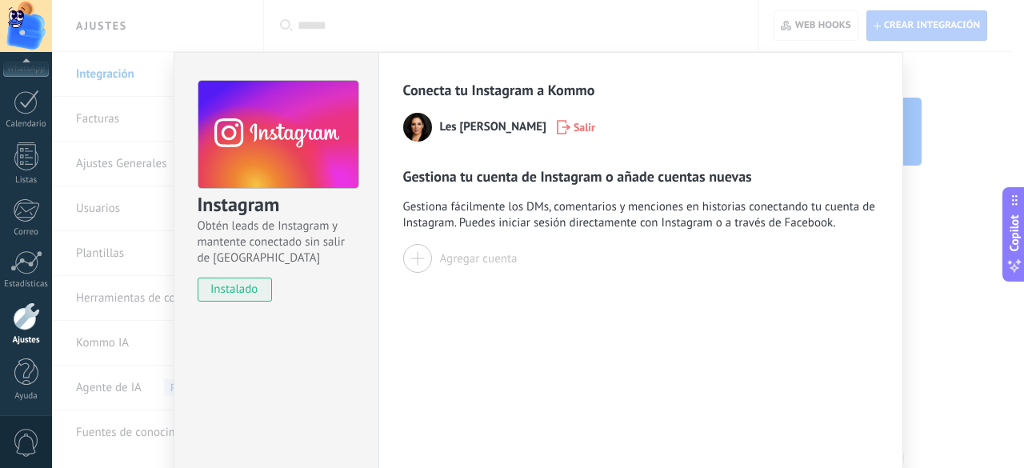
click at [557, 132] on icon "button" at bounding box center [564, 127] width 14 height 14
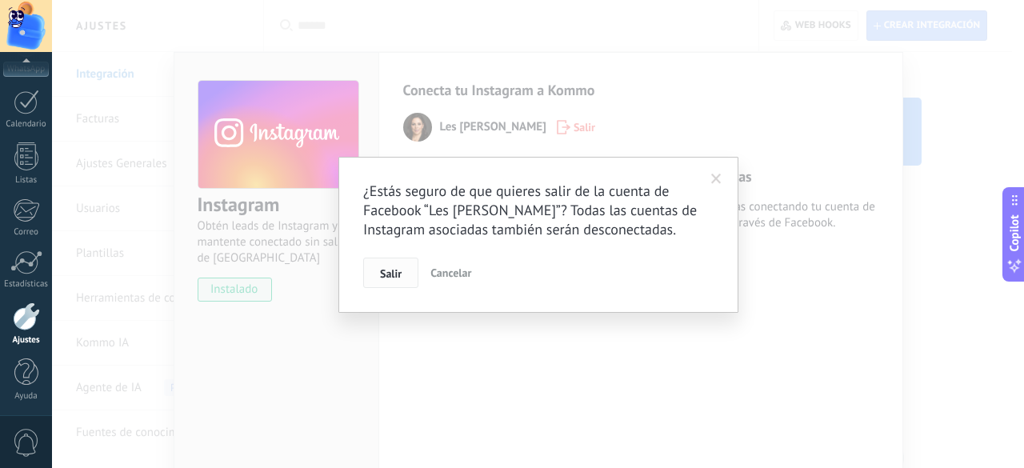
click at [381, 278] on span "Salir" at bounding box center [391, 273] width 22 height 11
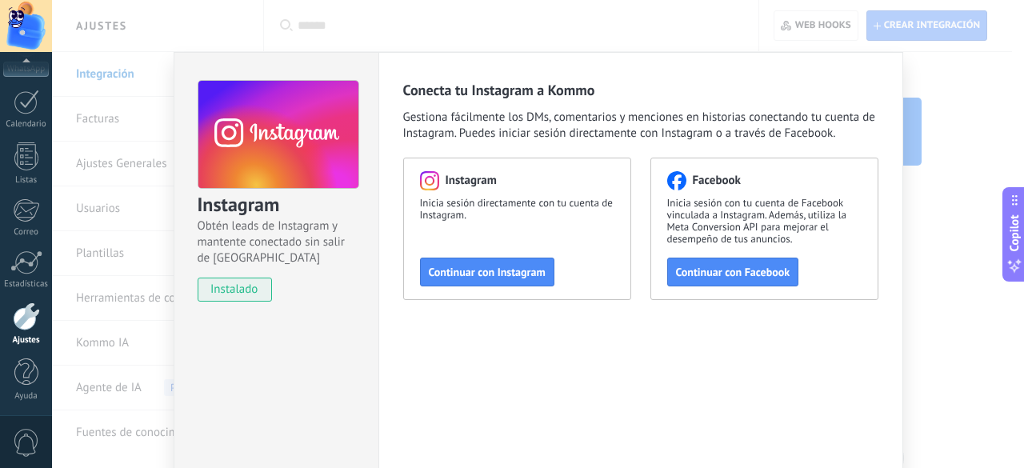
click at [928, 314] on div "Instagram Obtén leads de Instagram y mantente conectado sin salir de Kommo inst…" at bounding box center [538, 234] width 972 height 468
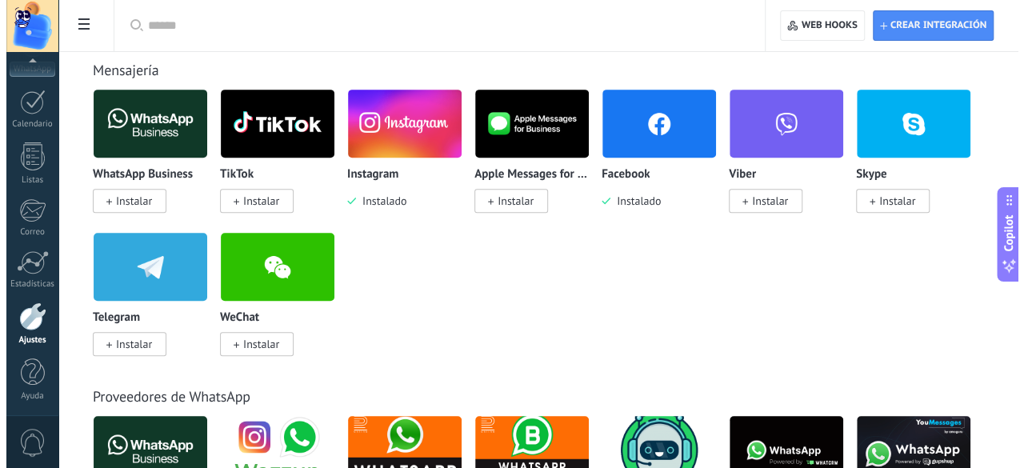
scroll to position [322, 0]
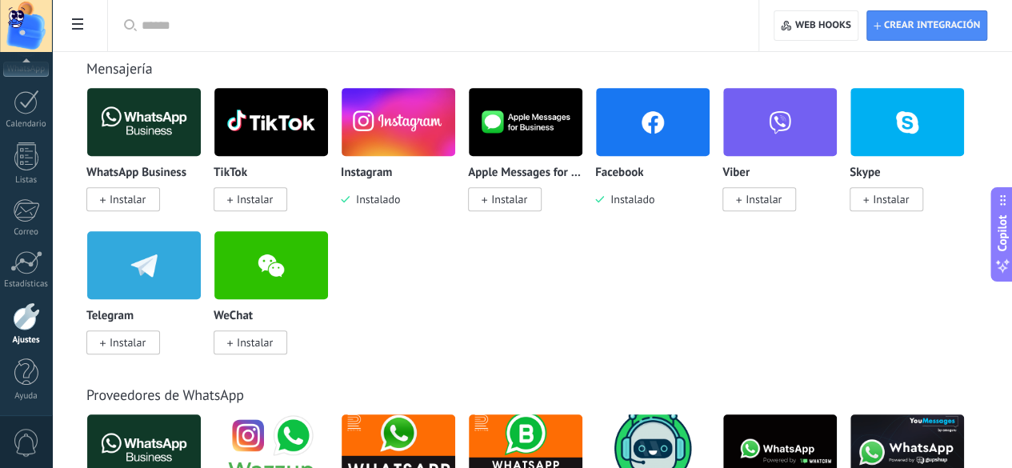
click at [655, 199] on span "Instalado" at bounding box center [629, 199] width 50 height 14
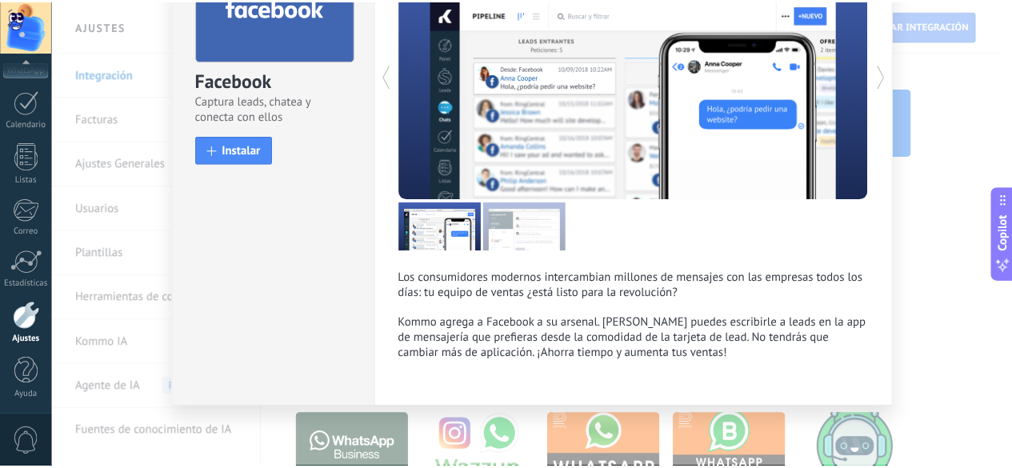
scroll to position [0, 0]
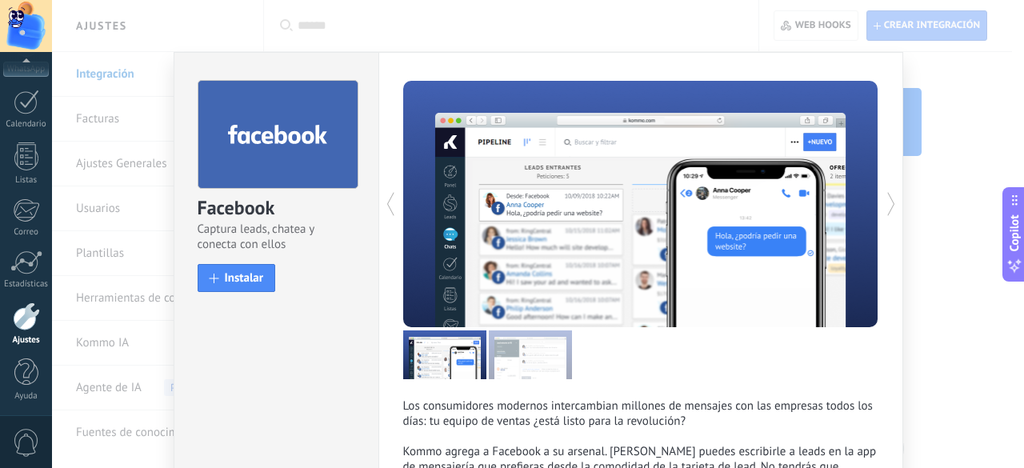
click at [936, 316] on div "Facebook Captura leads, chatea y conecta con ellos install Instalar Los consumi…" at bounding box center [538, 234] width 972 height 468
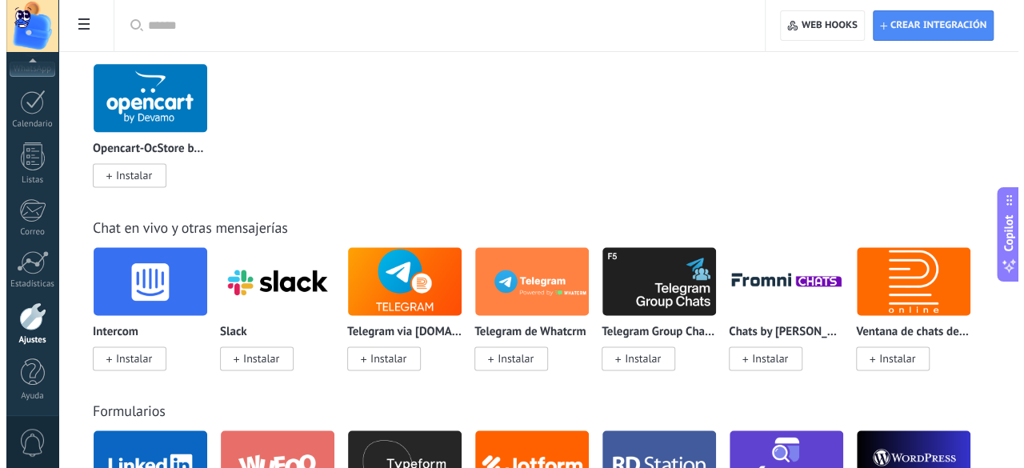
scroll to position [1004, 0]
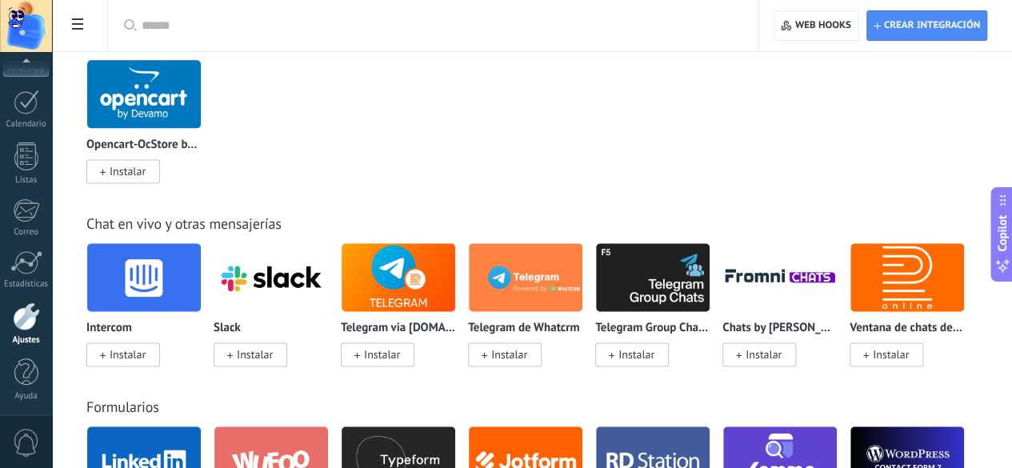
click at [731, 35] on span "Instalado" at bounding box center [756, 28] width 50 height 14
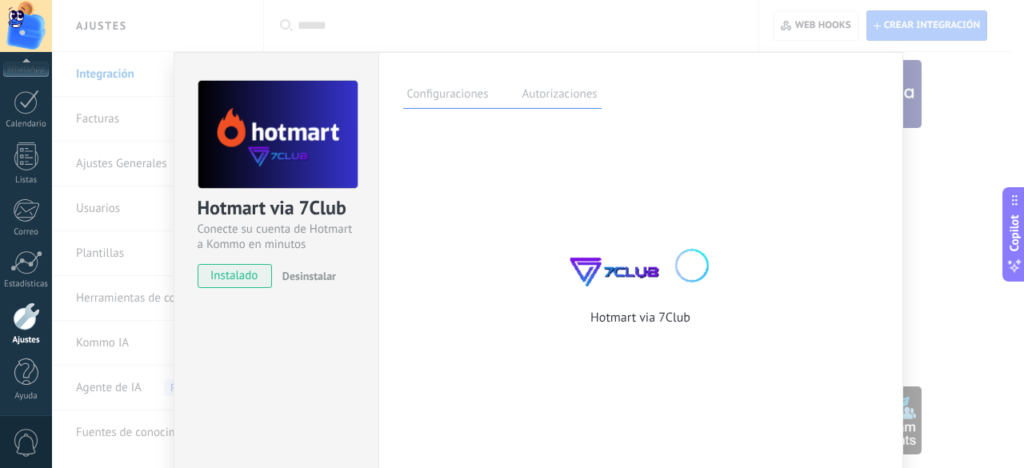
click at [313, 275] on span "Desinstalar" at bounding box center [309, 276] width 54 height 14
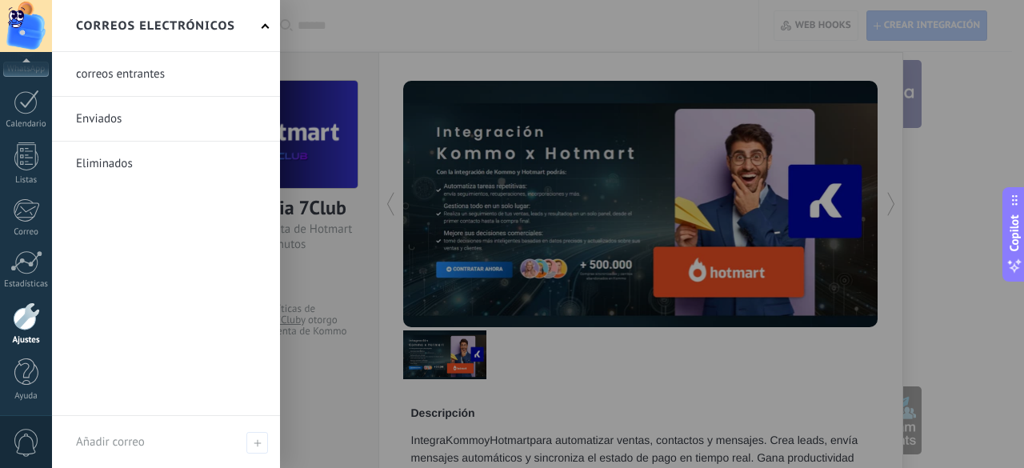
click at [122, 170] on link at bounding box center [166, 164] width 228 height 44
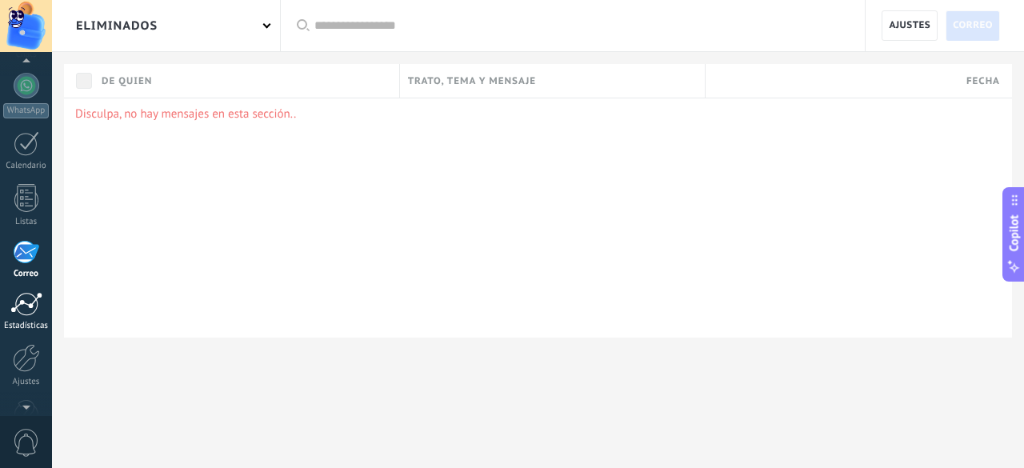
click at [24, 303] on div at bounding box center [26, 304] width 32 height 24
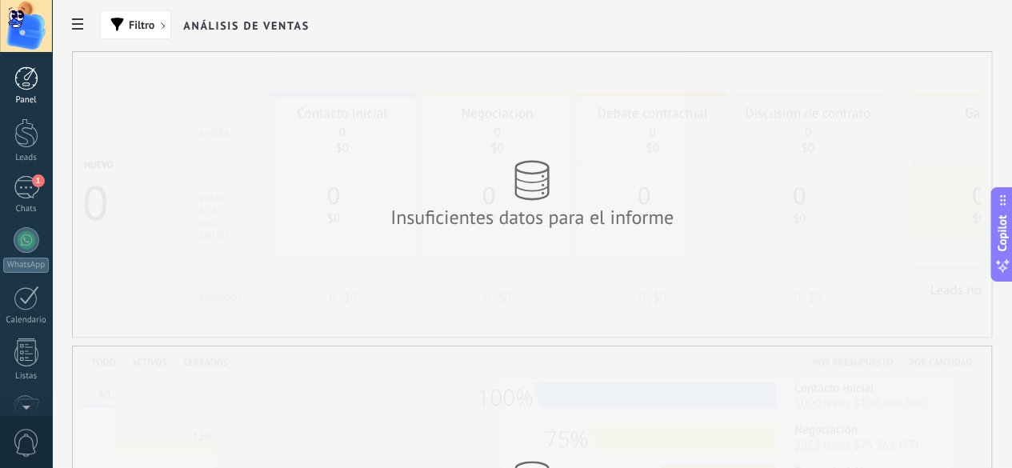
click at [20, 85] on div at bounding box center [26, 78] width 24 height 24
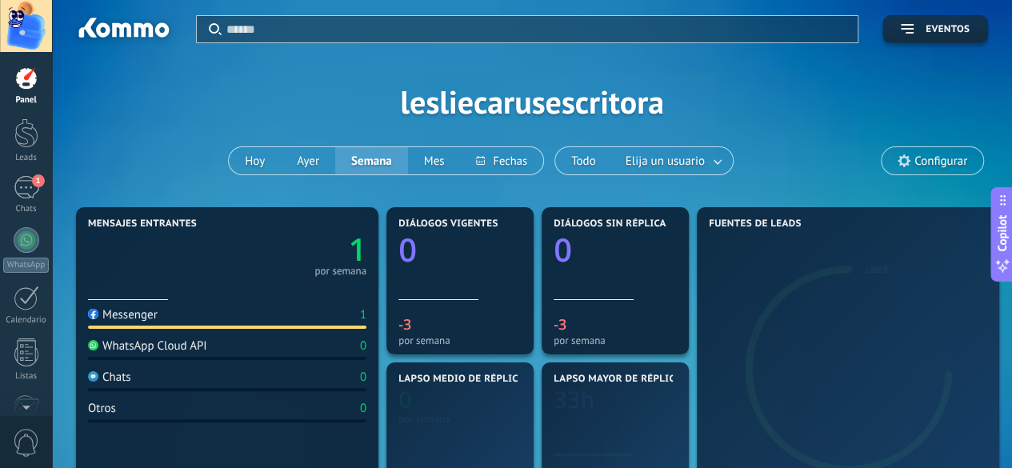
click at [626, 110] on div "Aplicar Eventos lesliecarusescritora Hoy Ayer Semana Mes Todo Elija un usuario …" at bounding box center [532, 101] width 912 height 203
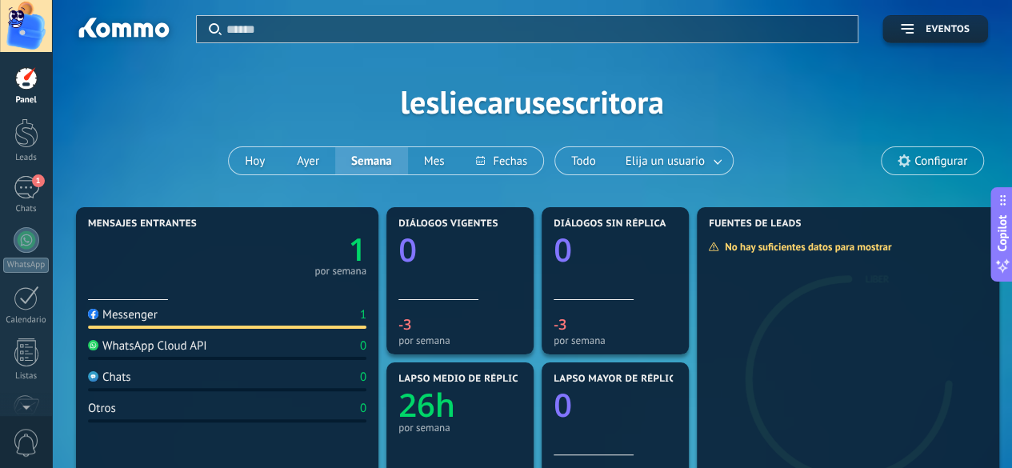
click at [941, 157] on span "Configurar" at bounding box center [941, 161] width 53 height 14
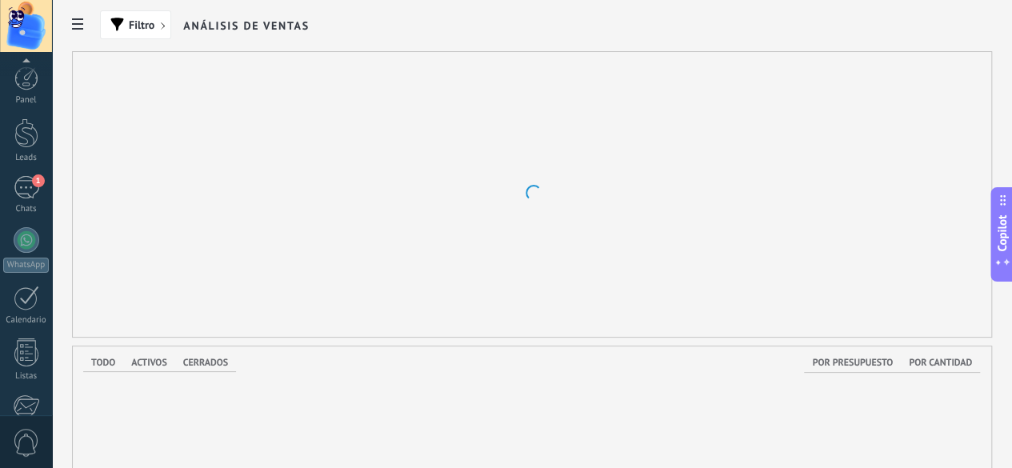
scroll to position [196, 0]
